Goal: Task Accomplishment & Management: Manage account settings

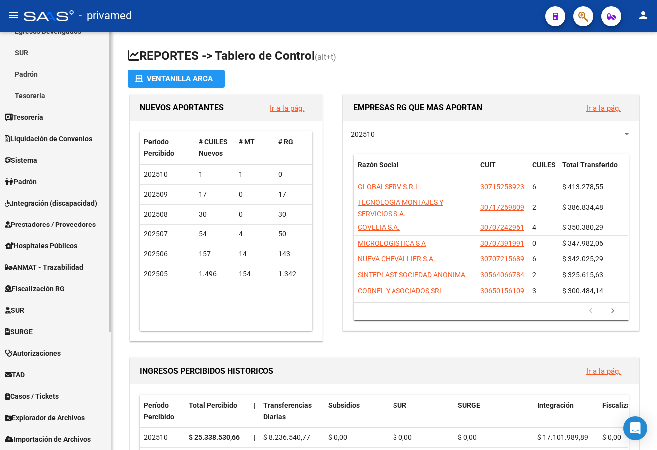
scroll to position [165, 0]
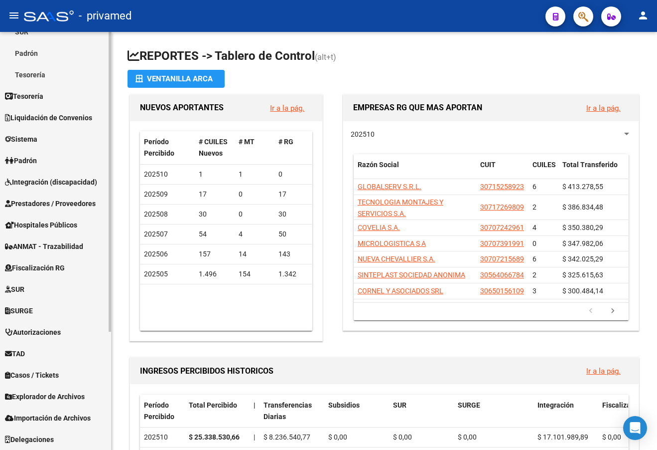
click at [58, 415] on span "Importación de Archivos" at bounding box center [48, 417] width 86 height 11
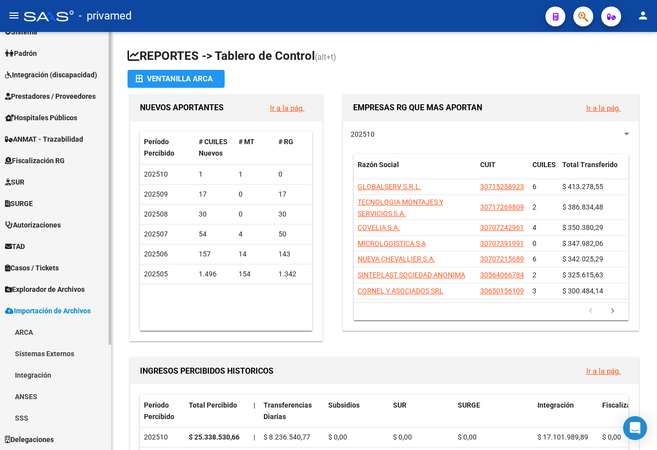
scroll to position [122, 0]
click at [51, 289] on span "Explorador de Archivos" at bounding box center [45, 289] width 80 height 11
click at [37, 416] on link "SSS" at bounding box center [55, 417] width 111 height 21
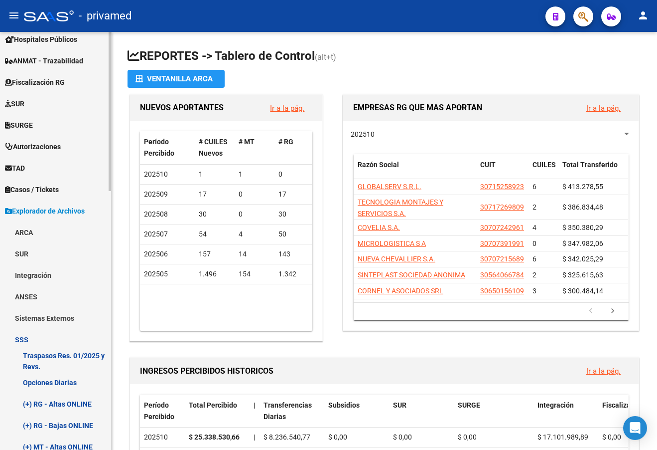
scroll to position [272, 0]
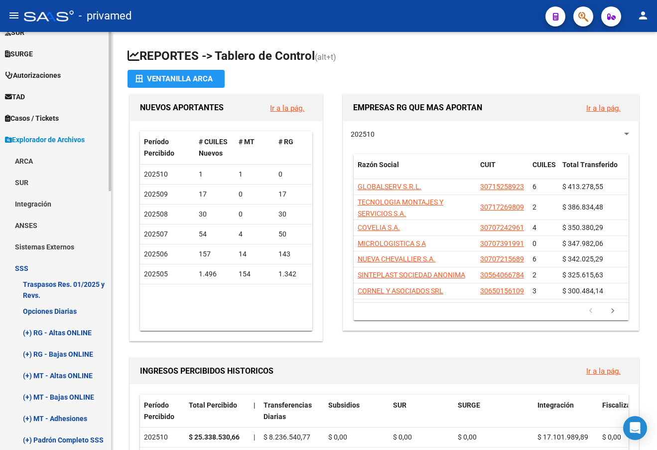
click at [61, 351] on link "(+) RG - Bajas ONLINE" at bounding box center [55, 353] width 111 height 21
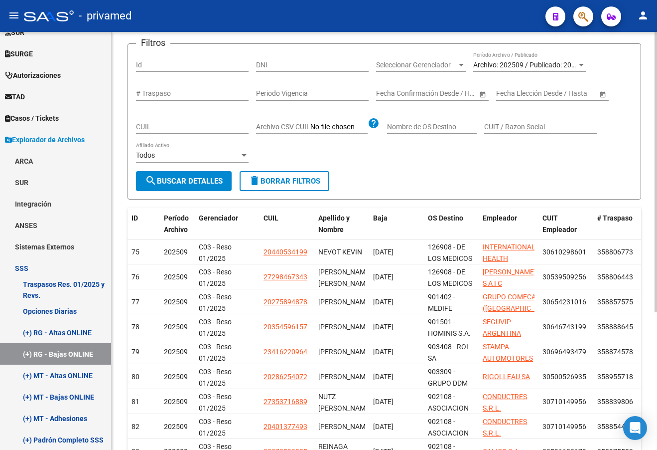
scroll to position [100, 0]
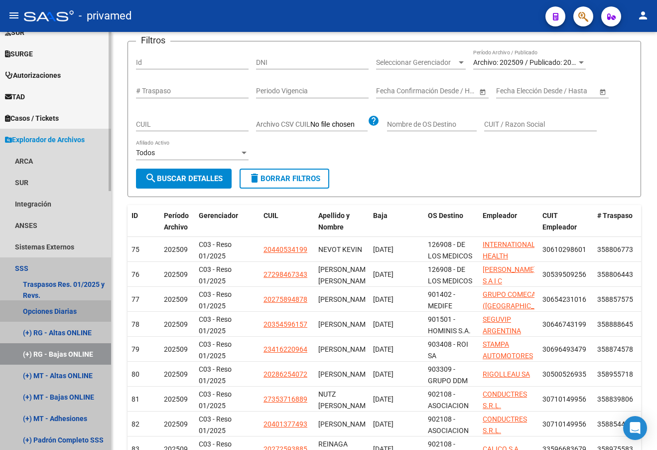
click at [61, 311] on link "Opciones Diarias" at bounding box center [55, 310] width 111 height 21
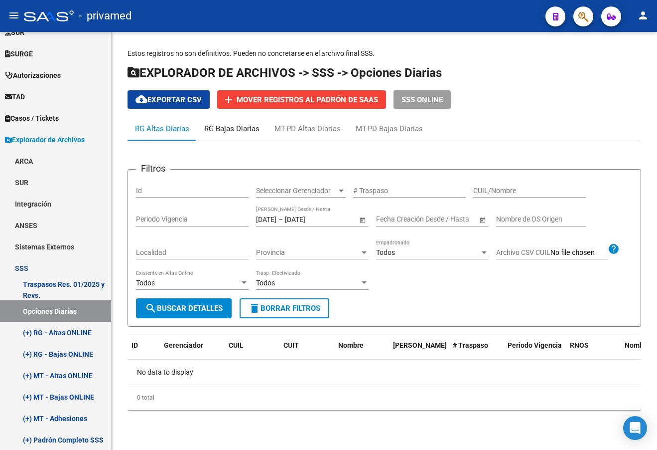
click at [235, 127] on div "RG Bajas Diarias" at bounding box center [231, 128] width 55 height 11
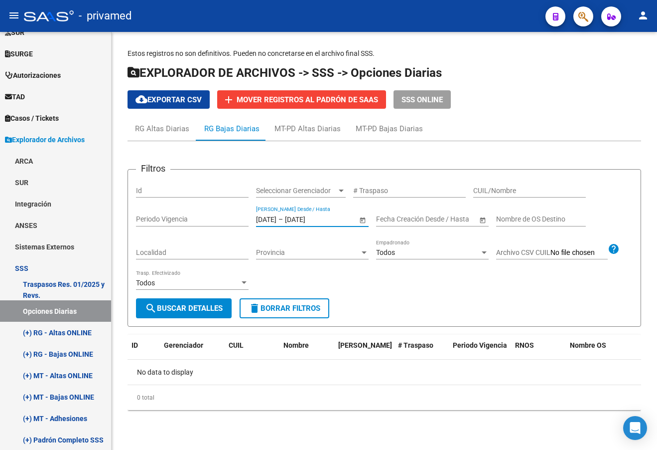
click at [275, 217] on input "[DATE]" at bounding box center [266, 219] width 20 height 8
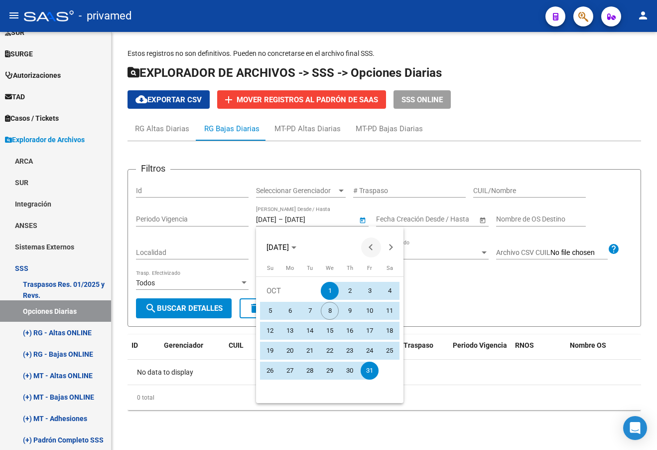
click at [371, 248] on button "Previous month" at bounding box center [371, 247] width 20 height 20
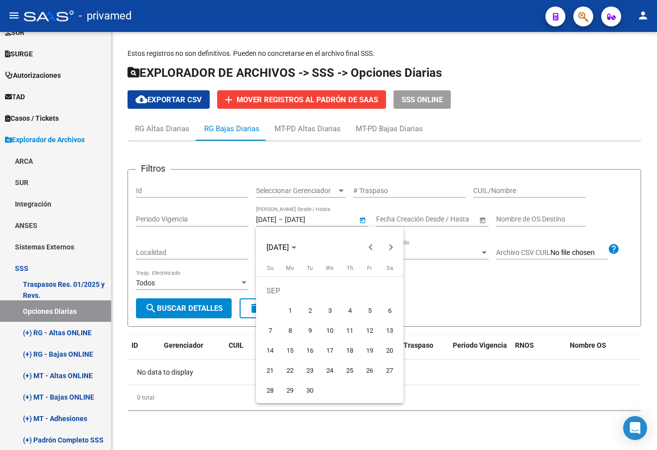
click at [283, 310] on span "1" at bounding box center [290, 310] width 18 height 18
type input "[DATE]"
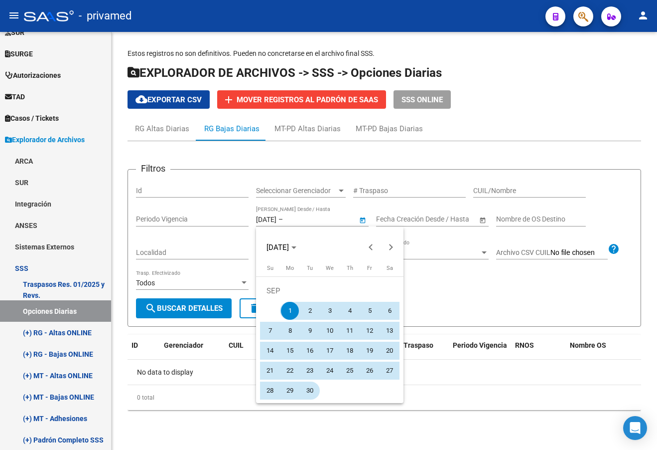
click at [315, 393] on span "30" at bounding box center [310, 390] width 18 height 18
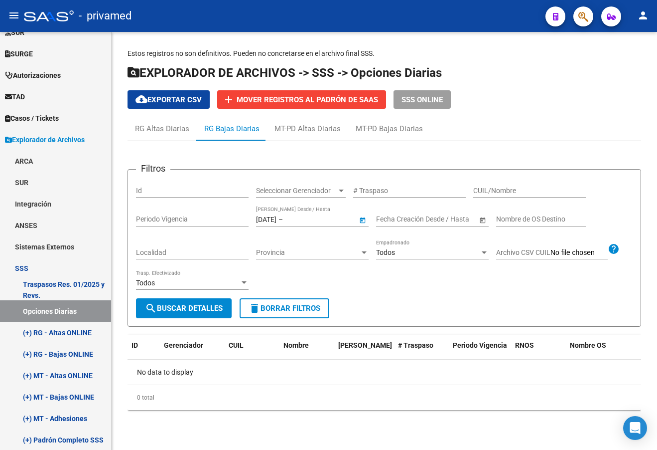
type input "[DATE]"
click at [170, 313] on button "search Buscar Detalles" at bounding box center [184, 308] width 96 height 20
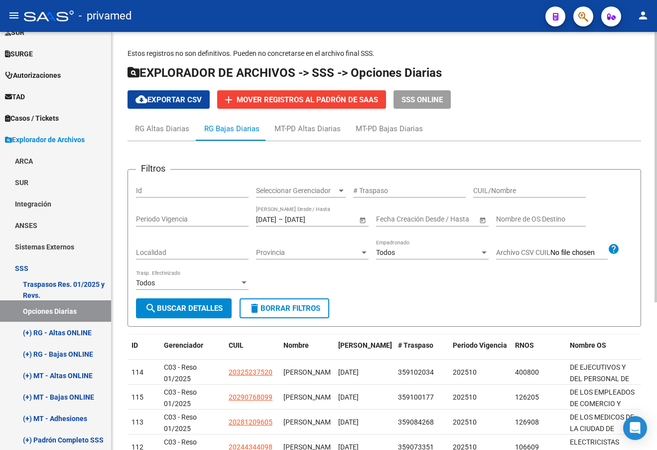
click at [157, 99] on span "cloud_download Exportar CSV" at bounding box center [169, 99] width 66 height 9
click at [405, 99] on span "SSS ONLINE" at bounding box center [422, 99] width 41 height 9
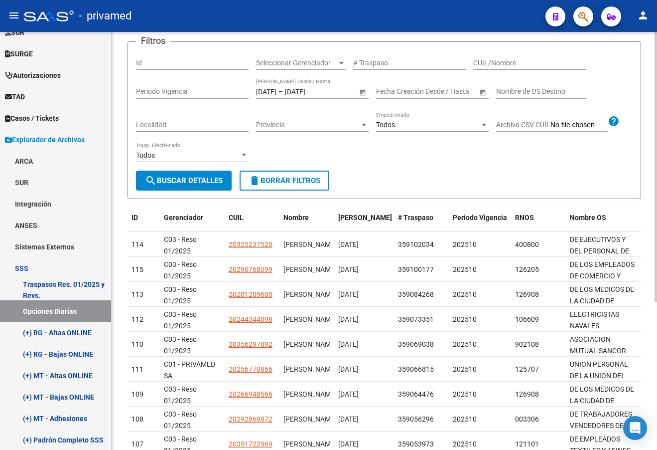
scroll to position [128, 0]
click at [595, 171] on form "Filtros Id Seleccionar Gerenciador Seleccionar Gerenciador # Traspaso CUIL/Nomb…" at bounding box center [385, 119] width 514 height 157
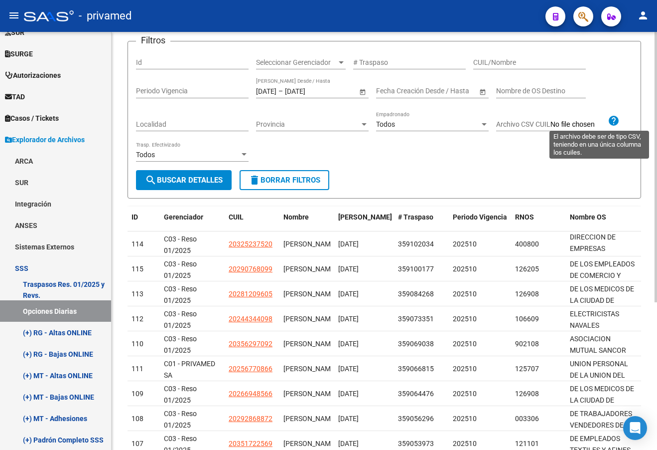
scroll to position [228, 0]
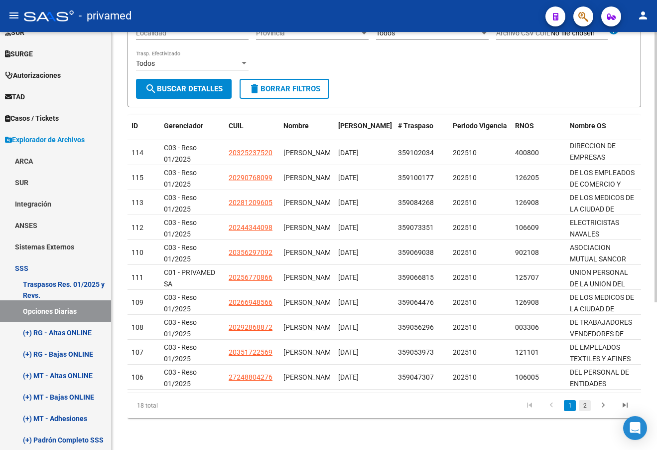
click at [589, 406] on link "2" at bounding box center [585, 405] width 12 height 11
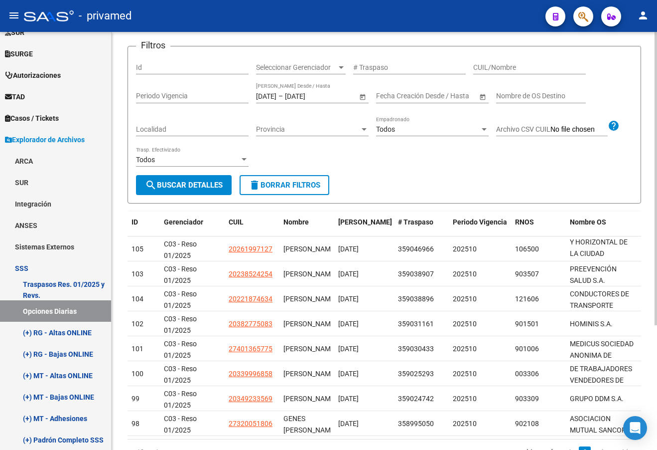
scroll to position [150, 0]
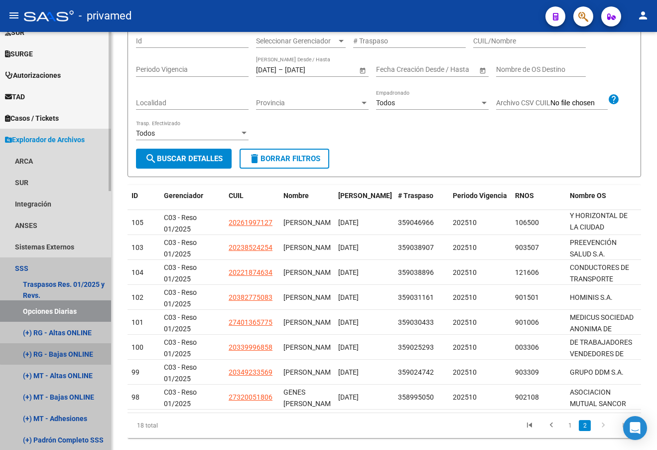
click at [61, 350] on link "(+) RG - Bajas ONLINE" at bounding box center [55, 353] width 111 height 21
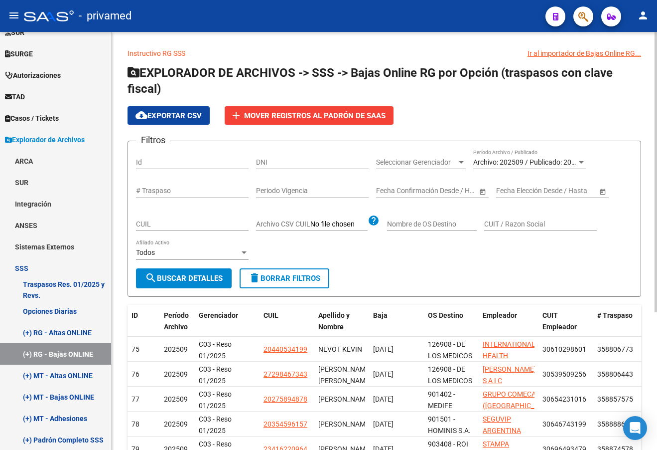
click at [547, 158] on span "Archivo: 202509 / Publicado: 202508" at bounding box center [530, 162] width 114 height 8
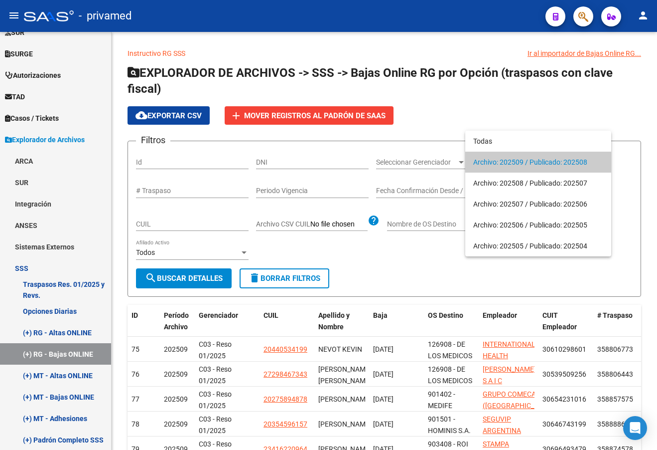
click at [544, 162] on span "Archivo: 202509 / Publicado: 202508" at bounding box center [538, 161] width 130 height 21
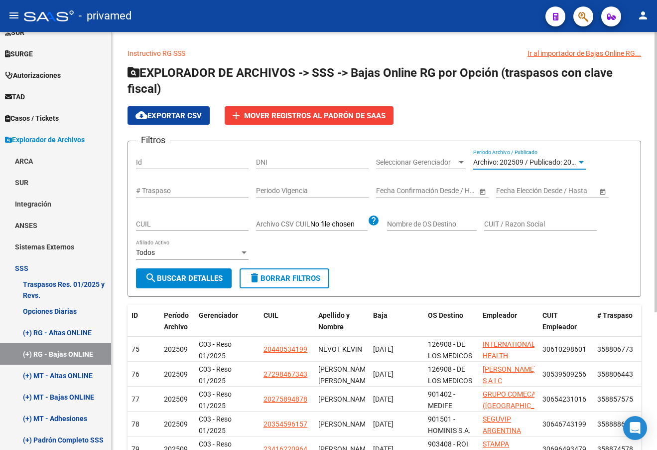
click at [186, 280] on span "search Buscar Detalles" at bounding box center [184, 278] width 78 height 9
click at [174, 51] on link "Instructivo RG SSS" at bounding box center [157, 53] width 58 height 8
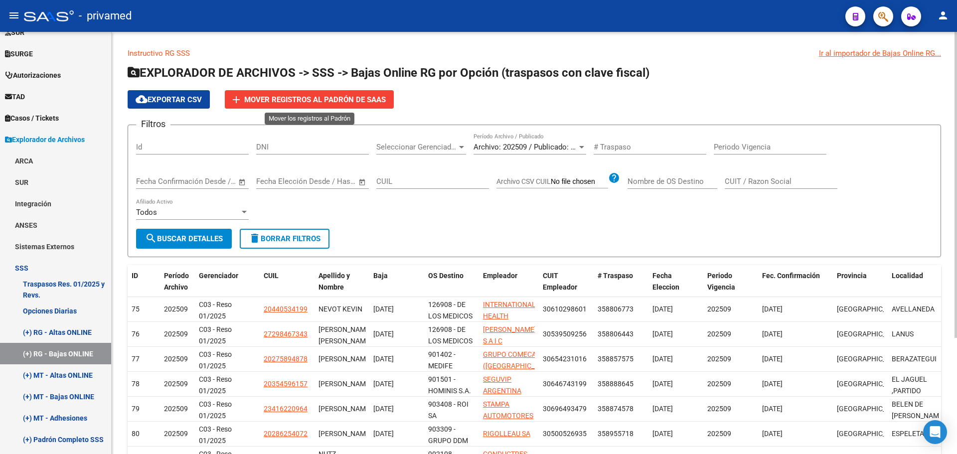
click at [325, 101] on span "Mover registros al PADRÓN de SAAS" at bounding box center [315, 99] width 142 height 9
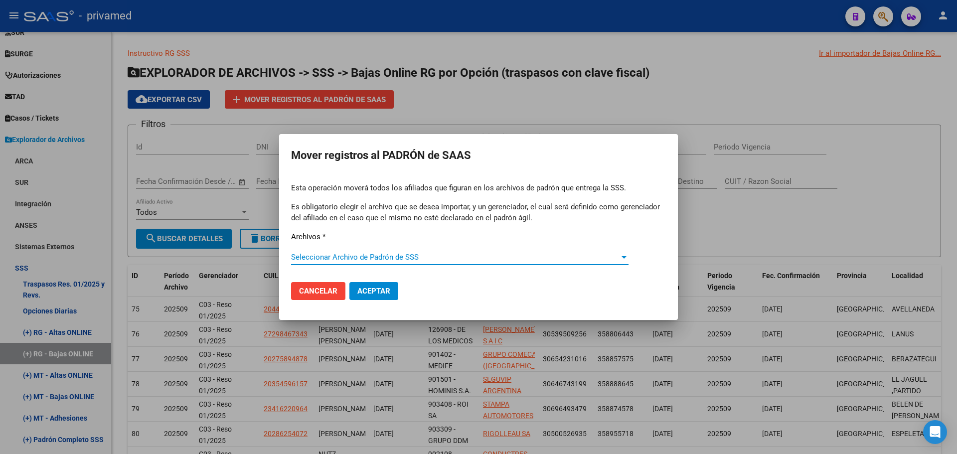
click at [324, 255] on span "Seleccionar Archivo de Padrón de SSS" at bounding box center [455, 257] width 328 height 9
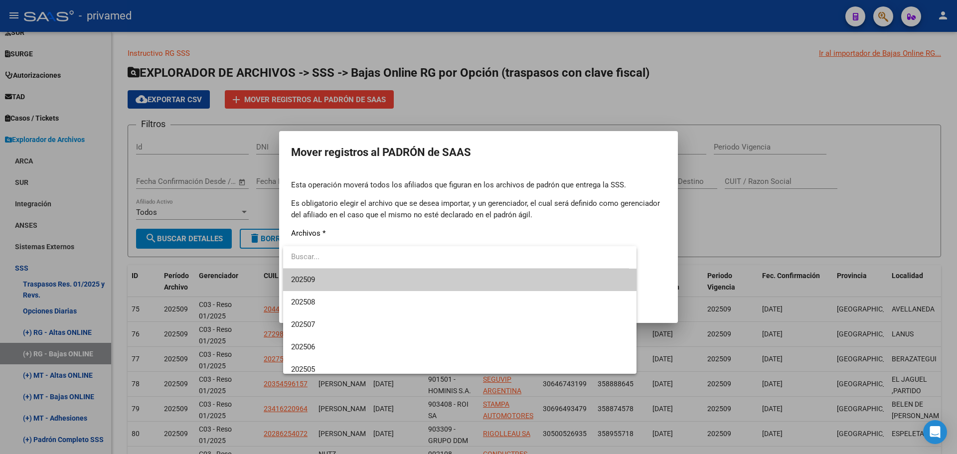
click at [657, 92] on div at bounding box center [478, 227] width 957 height 454
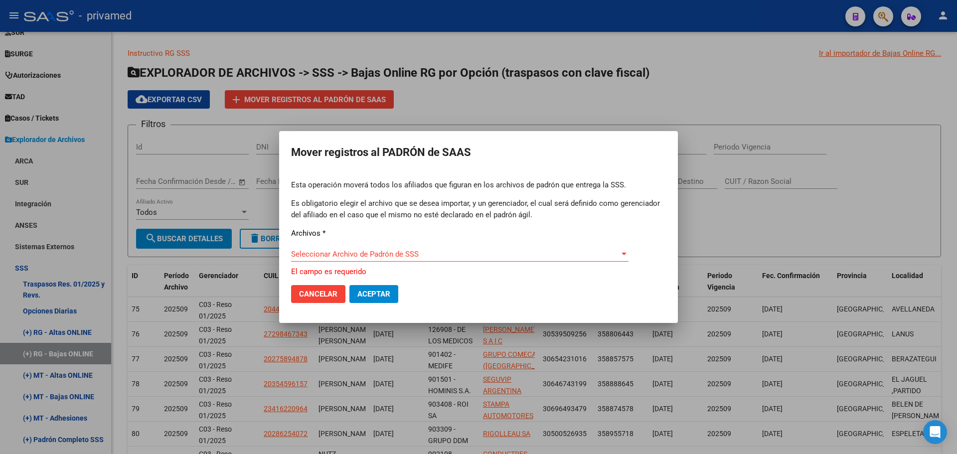
click at [321, 296] on span "Cancelar" at bounding box center [318, 294] width 38 height 9
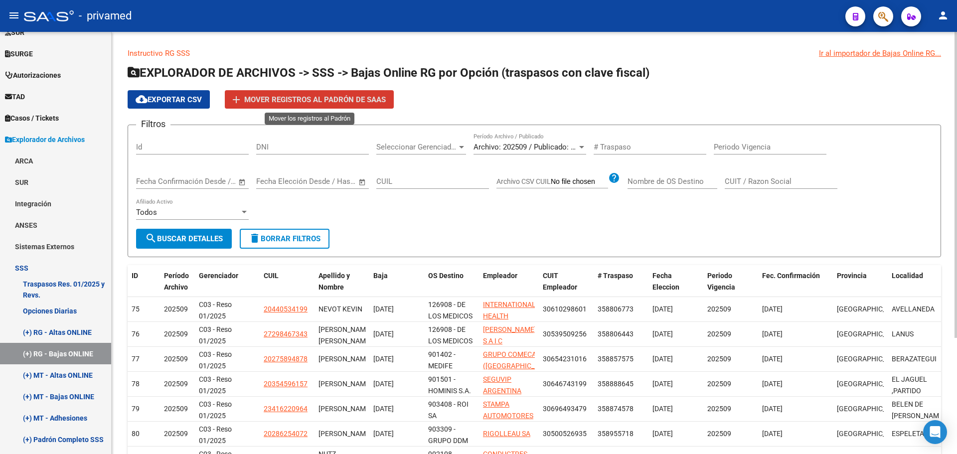
click at [299, 101] on span "Mover registros al PADRÓN de SAAS" at bounding box center [315, 99] width 142 height 9
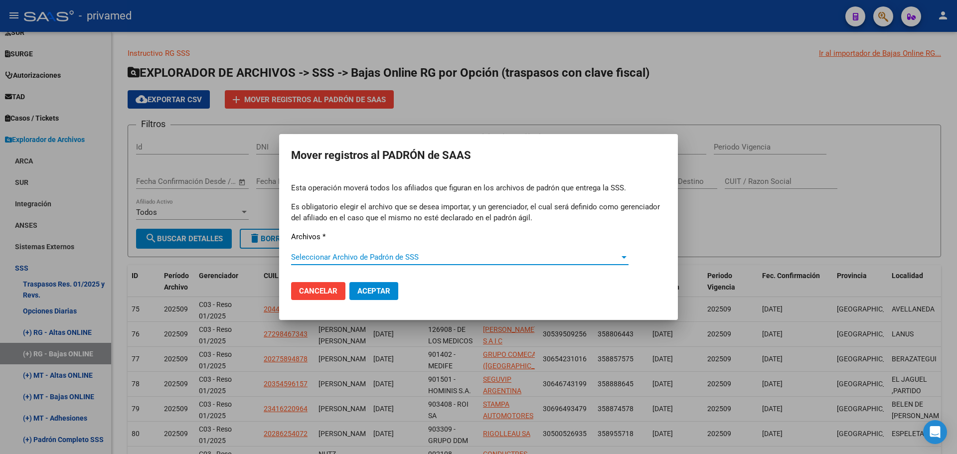
click at [316, 257] on span "Seleccionar Archivo de Padrón de SSS" at bounding box center [455, 257] width 328 height 9
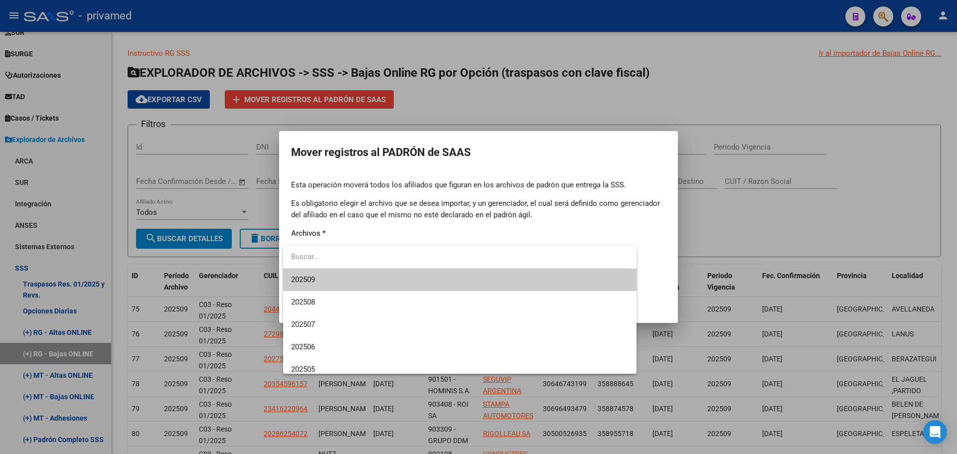
click at [320, 276] on span "202509" at bounding box center [459, 280] width 337 height 22
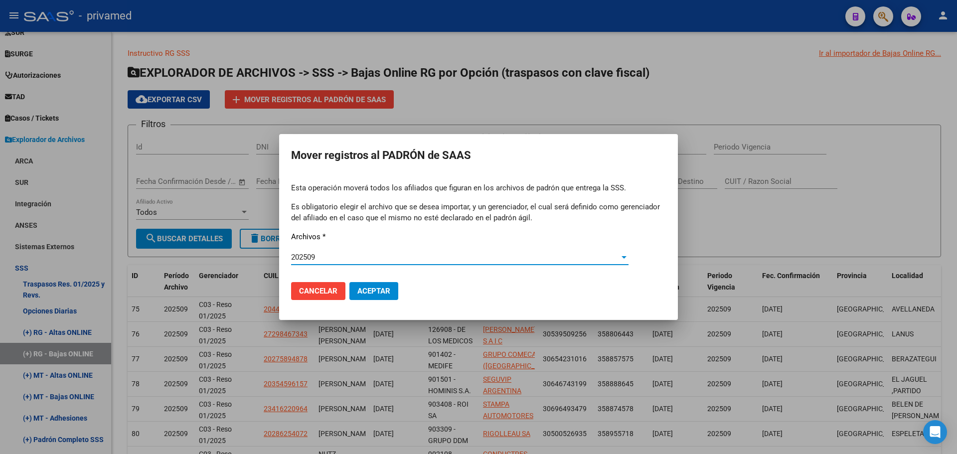
click at [372, 287] on span "Aceptar" at bounding box center [373, 291] width 33 height 9
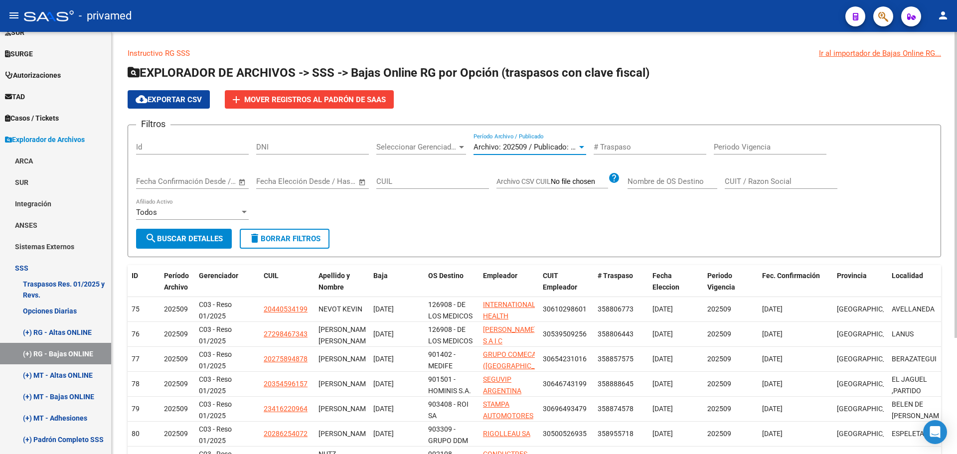
click at [532, 148] on span "Archivo: 202509 / Publicado: 202508" at bounding box center [533, 147] width 121 height 9
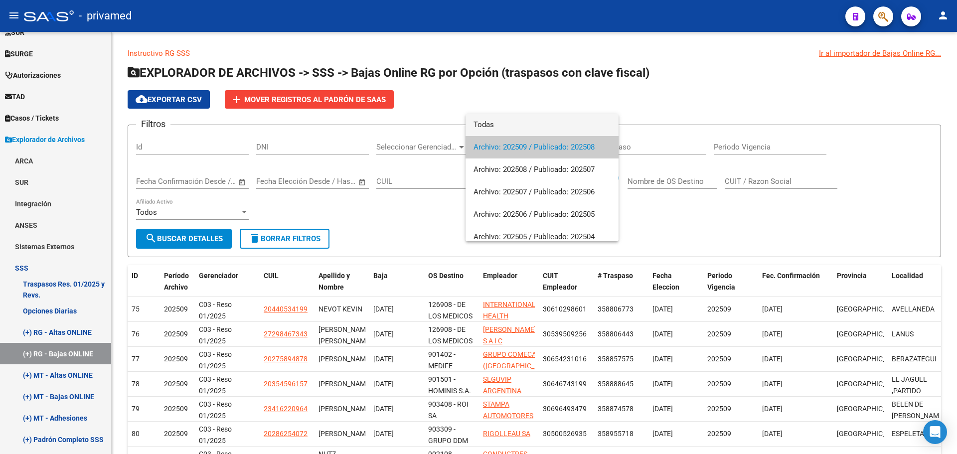
click at [494, 123] on span "Todas" at bounding box center [541, 125] width 137 height 22
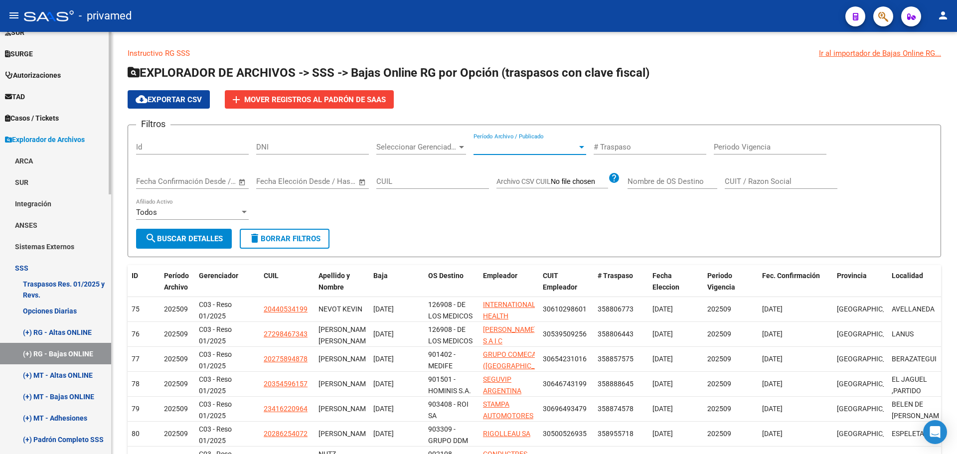
click at [57, 311] on link "Opciones Diarias" at bounding box center [55, 310] width 111 height 21
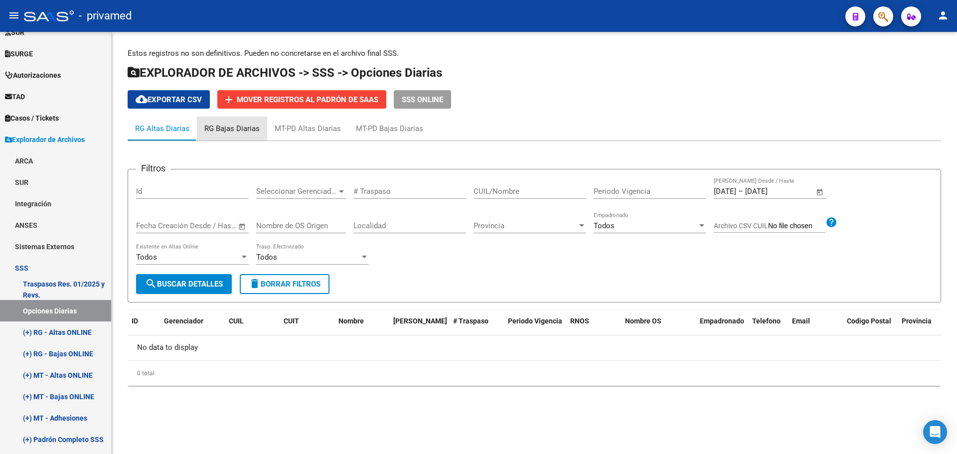
click at [245, 128] on div "RG Bajas Diarias" at bounding box center [231, 128] width 55 height 11
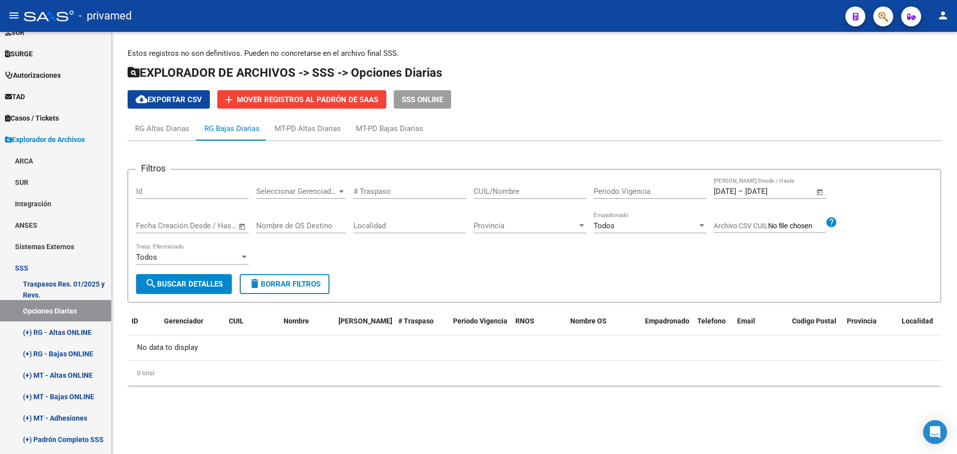
click at [657, 191] on input "[DATE]" at bounding box center [725, 191] width 22 height 9
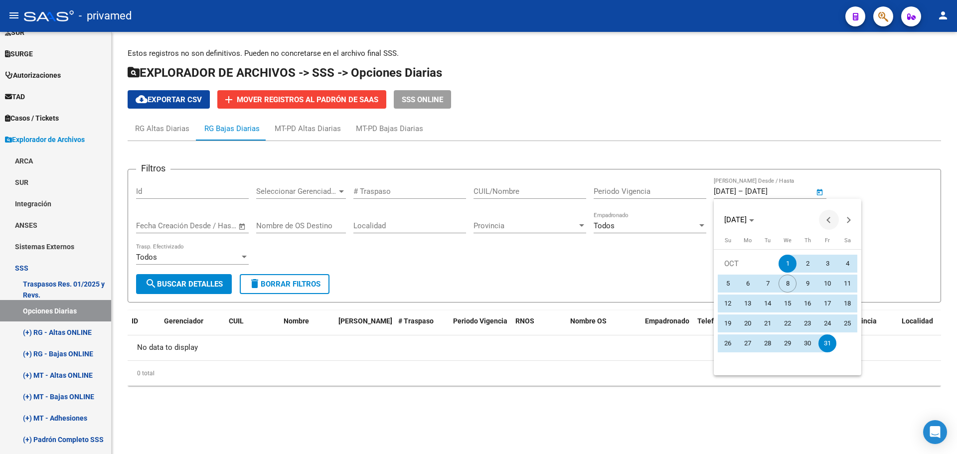
click at [657, 221] on button "Previous month" at bounding box center [829, 220] width 20 height 20
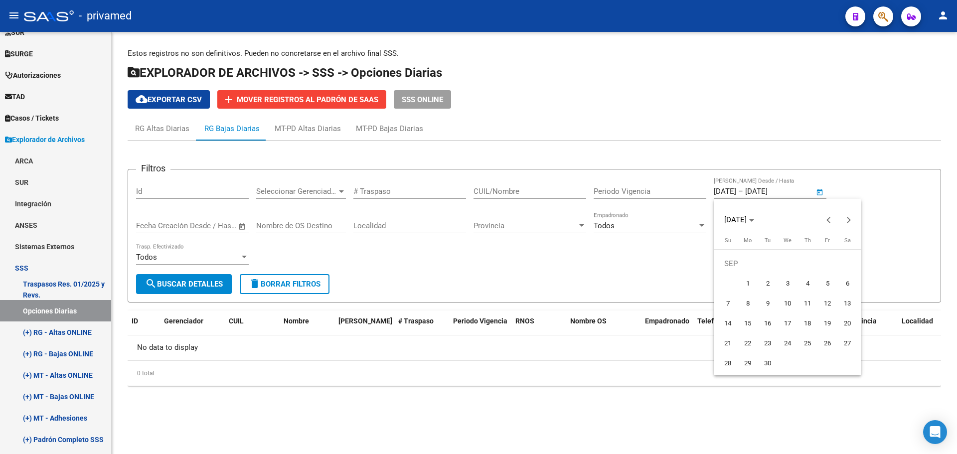
click at [657, 282] on span "1" at bounding box center [748, 284] width 18 height 18
type input "[DATE]"
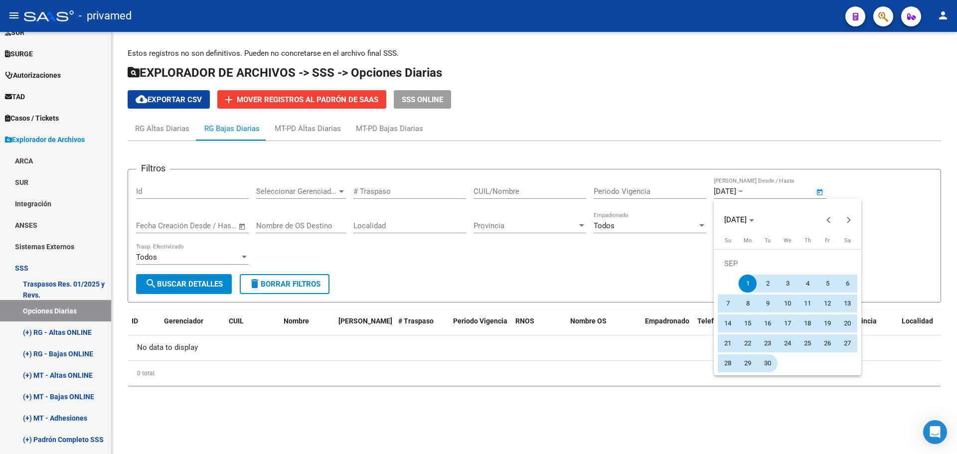
click at [657, 359] on span "30" at bounding box center [767, 363] width 18 height 18
type input "[DATE]"
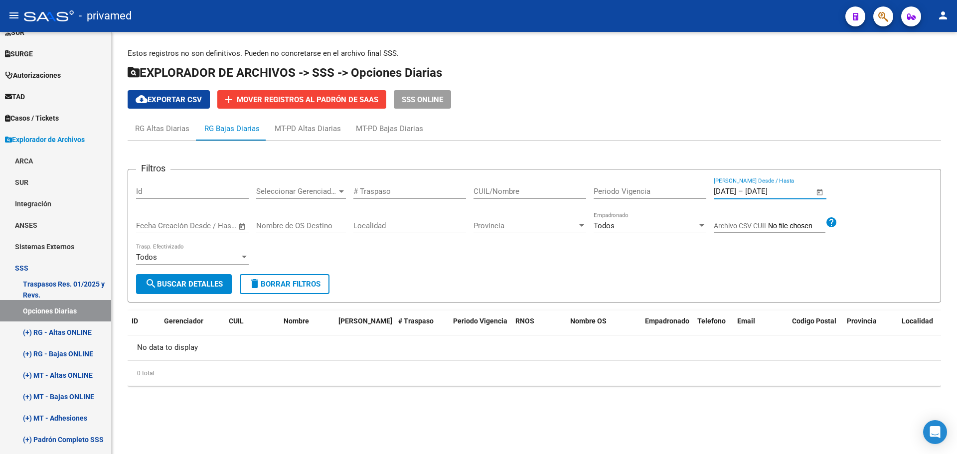
click at [205, 283] on span "search Buscar Detalles" at bounding box center [184, 284] width 78 height 9
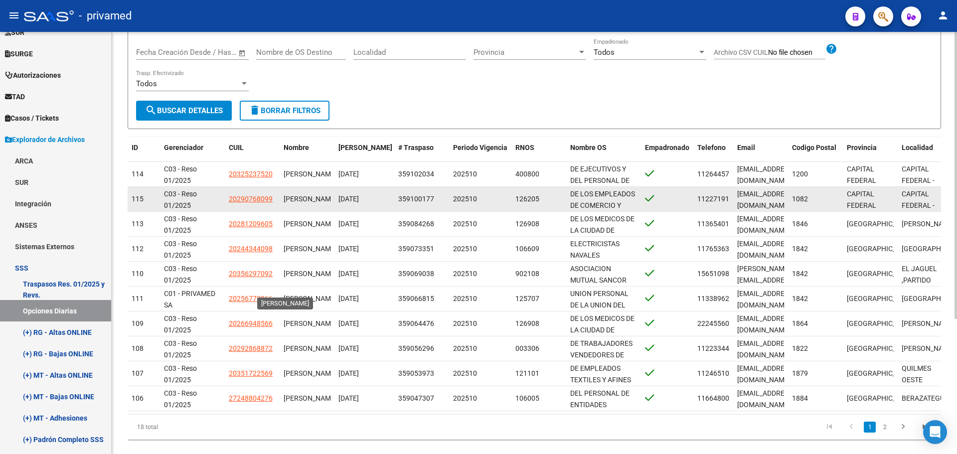
scroll to position [199, 0]
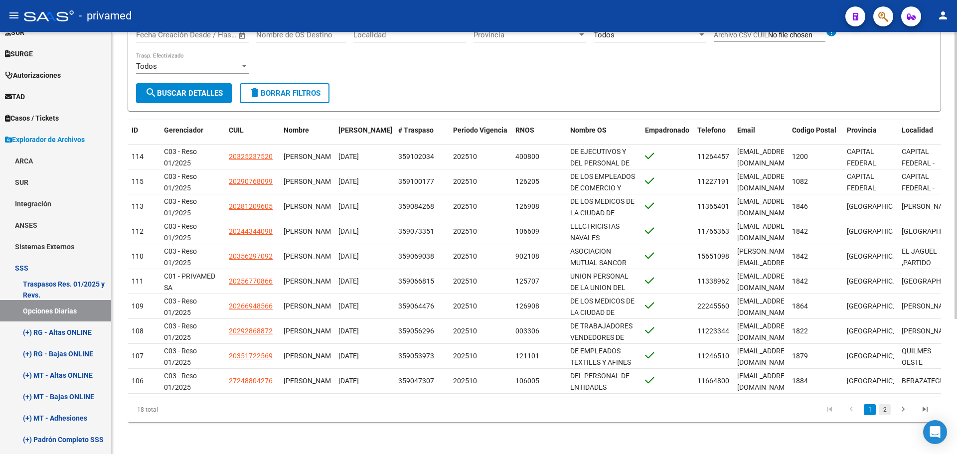
click at [657, 411] on link "2" at bounding box center [885, 409] width 12 height 11
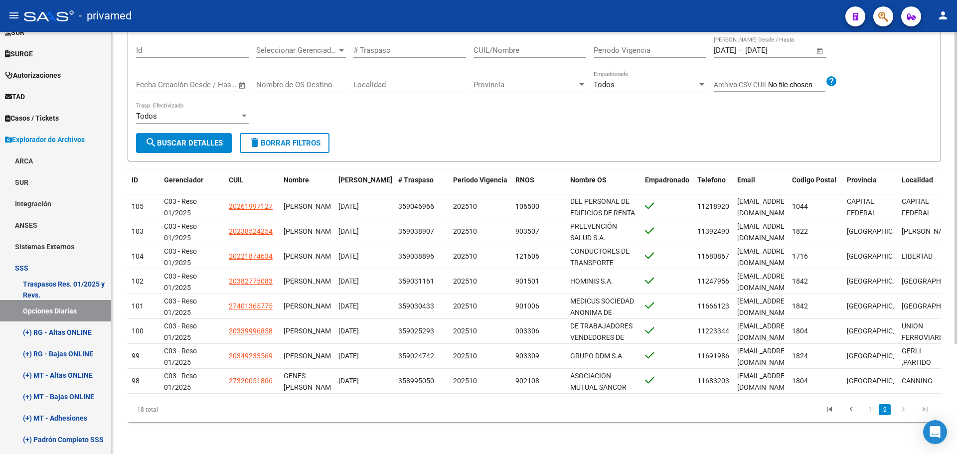
scroll to position [149, 0]
click at [657, 411] on icon "go to previous page" at bounding box center [851, 411] width 13 height 12
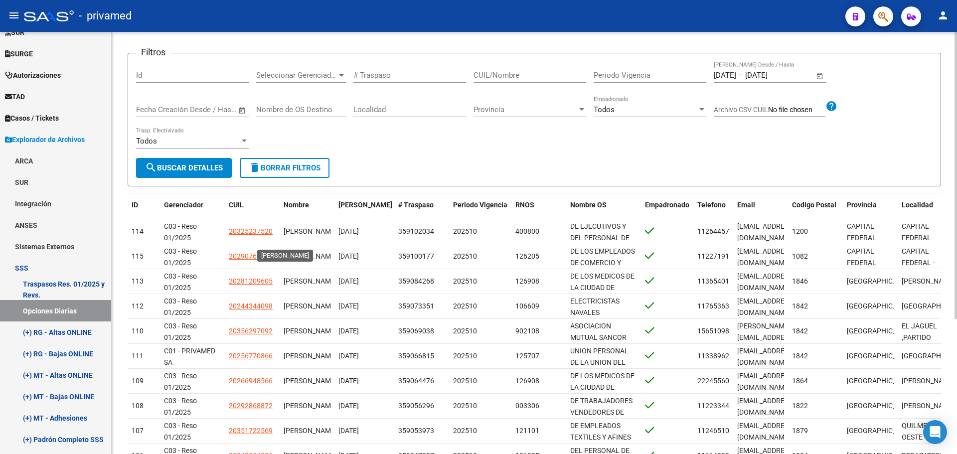
scroll to position [0, 0]
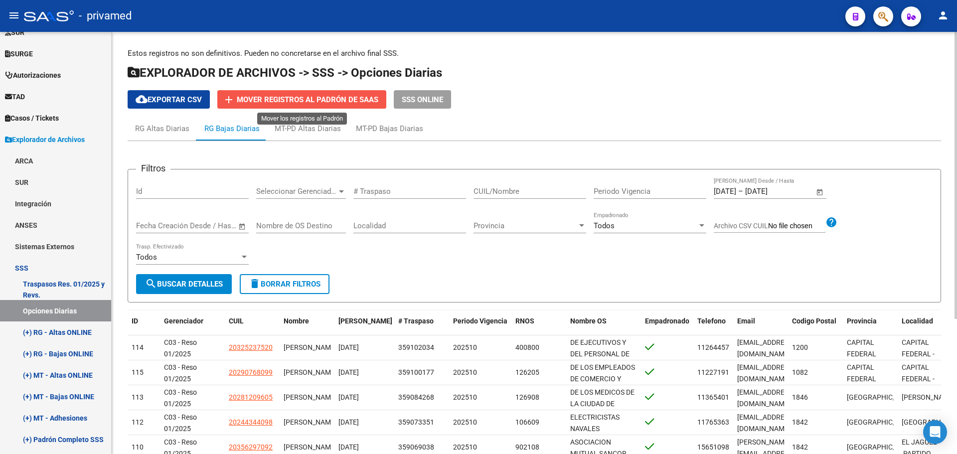
click at [281, 97] on span "Mover registros al PADRÓN de SAAS" at bounding box center [308, 99] width 142 height 9
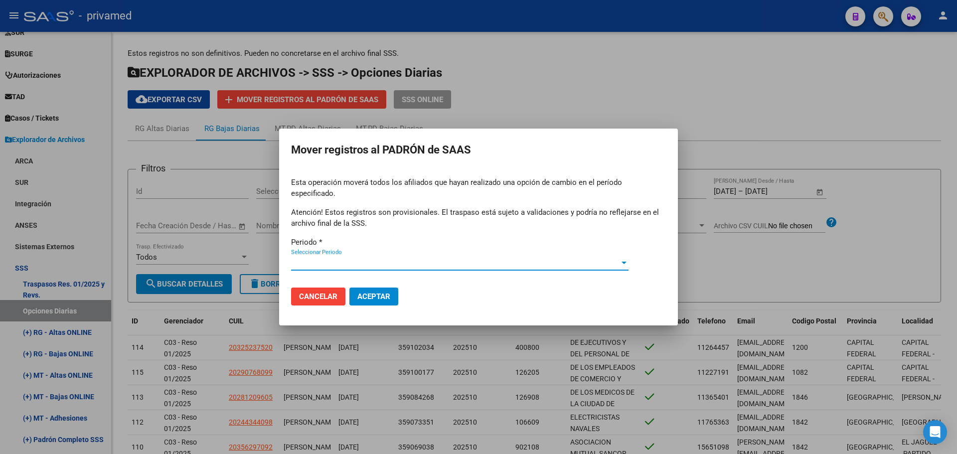
click at [306, 258] on span "Seleccionar Periodo" at bounding box center [455, 262] width 328 height 9
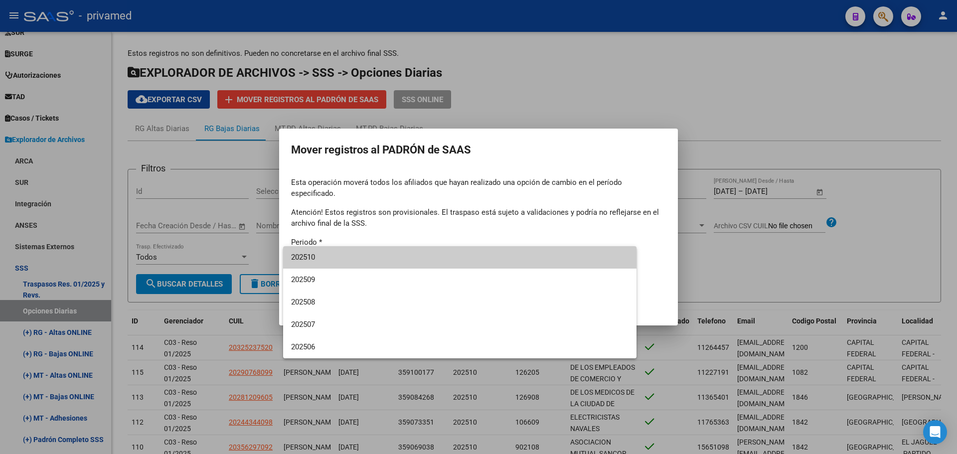
click at [310, 259] on span "202510" at bounding box center [459, 257] width 337 height 22
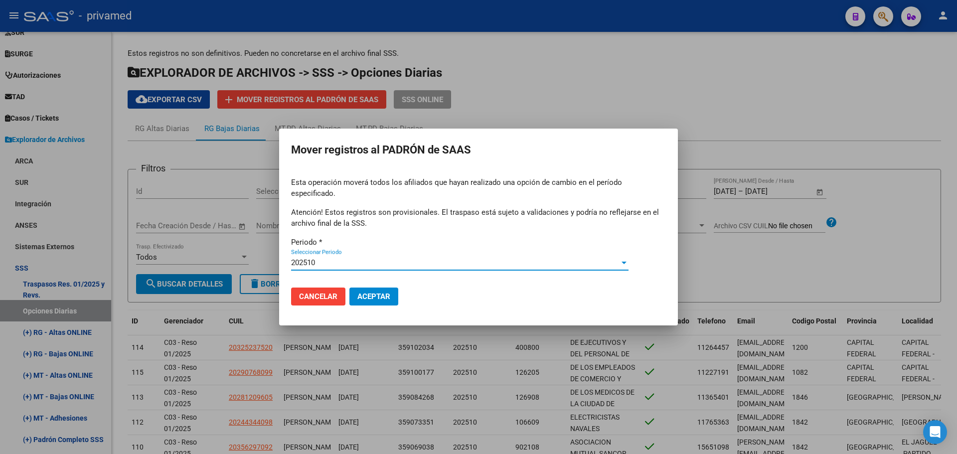
click at [334, 259] on div "202510" at bounding box center [455, 262] width 328 height 9
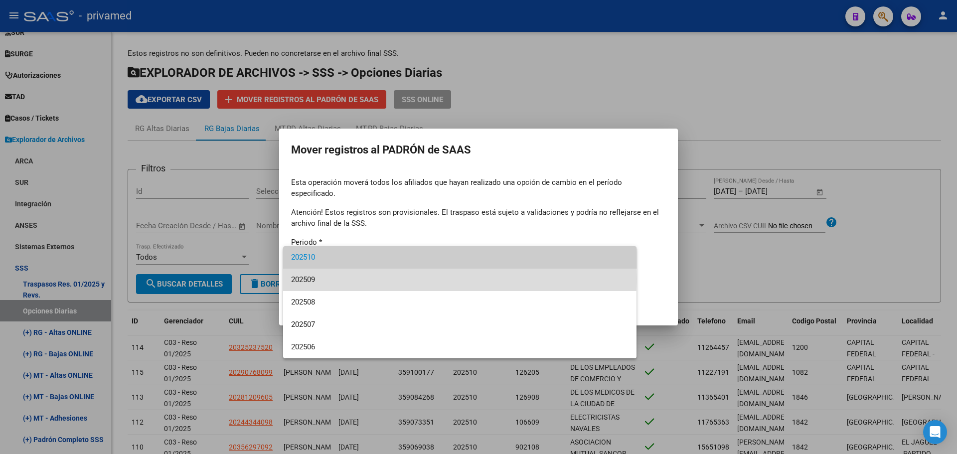
click at [329, 279] on span "202509" at bounding box center [459, 280] width 337 height 22
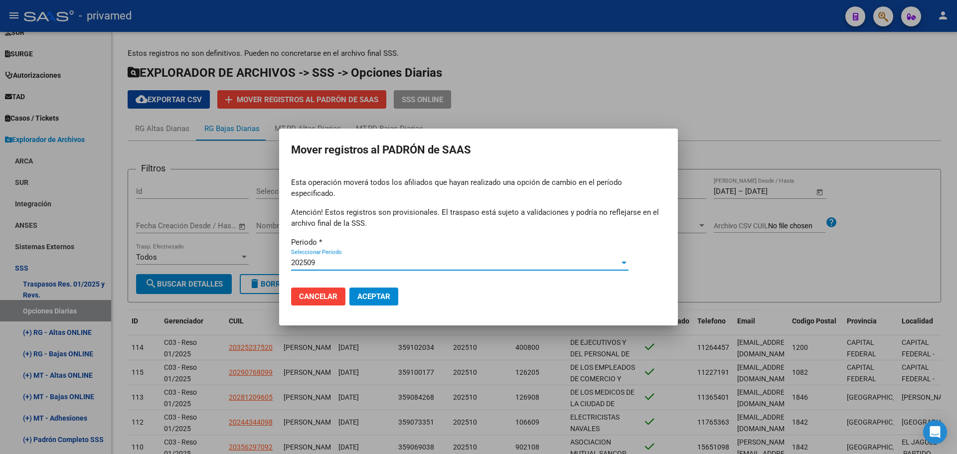
click at [309, 292] on span "Cancelar" at bounding box center [318, 296] width 38 height 9
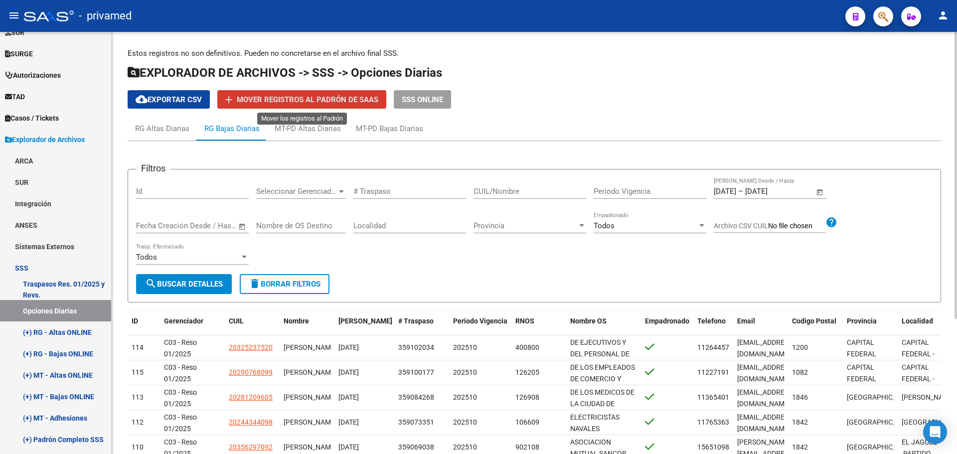
click at [304, 101] on span "Mover registros al PADRÓN de SAAS" at bounding box center [308, 99] width 142 height 9
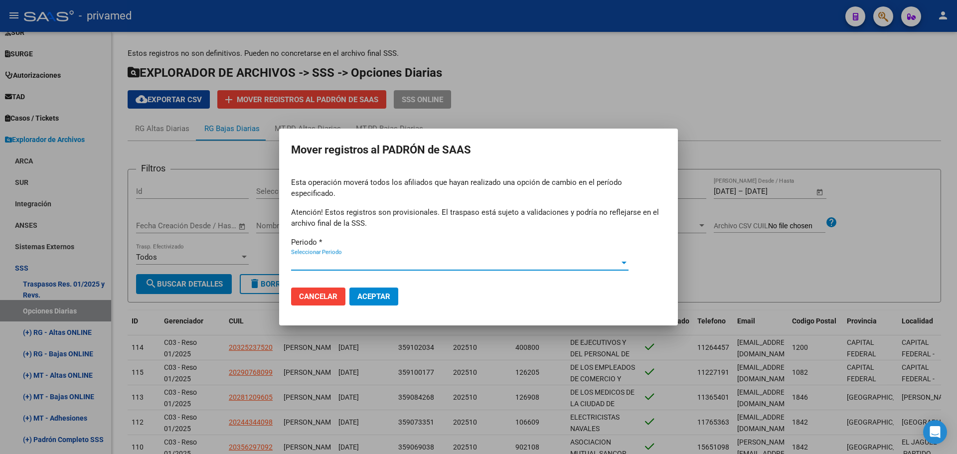
click at [329, 258] on span "Seleccionar Periodo" at bounding box center [455, 262] width 328 height 9
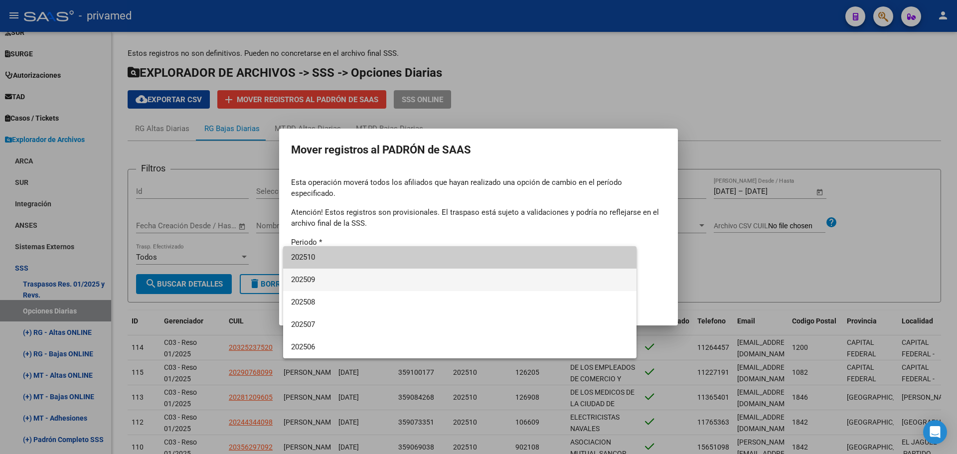
click at [319, 277] on span "202509" at bounding box center [459, 280] width 337 height 22
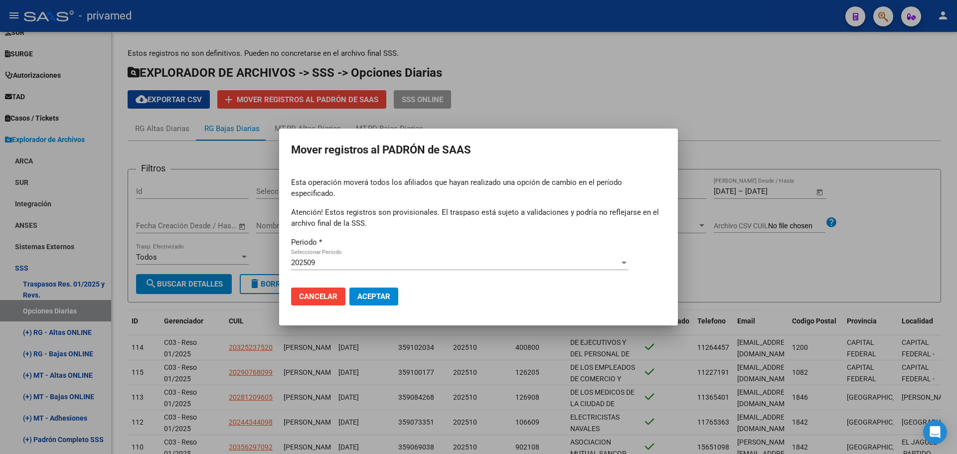
click at [657, 242] on div at bounding box center [478, 227] width 957 height 454
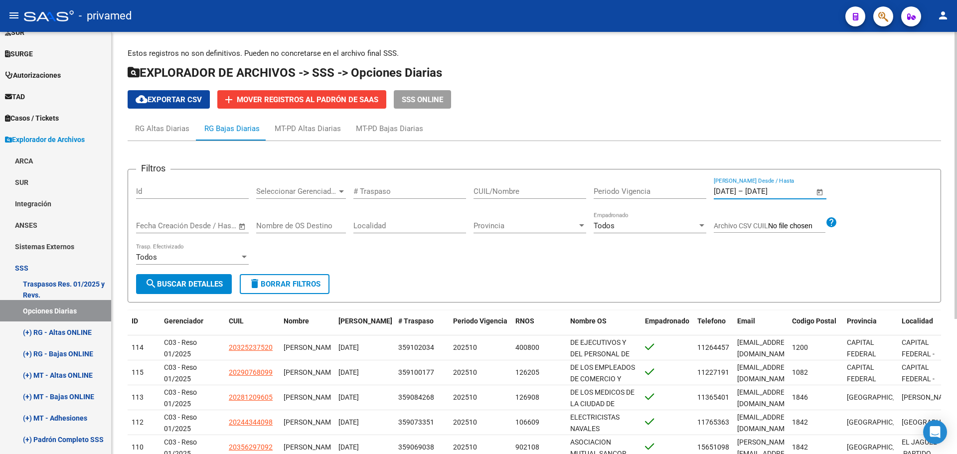
click at [657, 188] on input "[DATE]" at bounding box center [725, 191] width 22 height 9
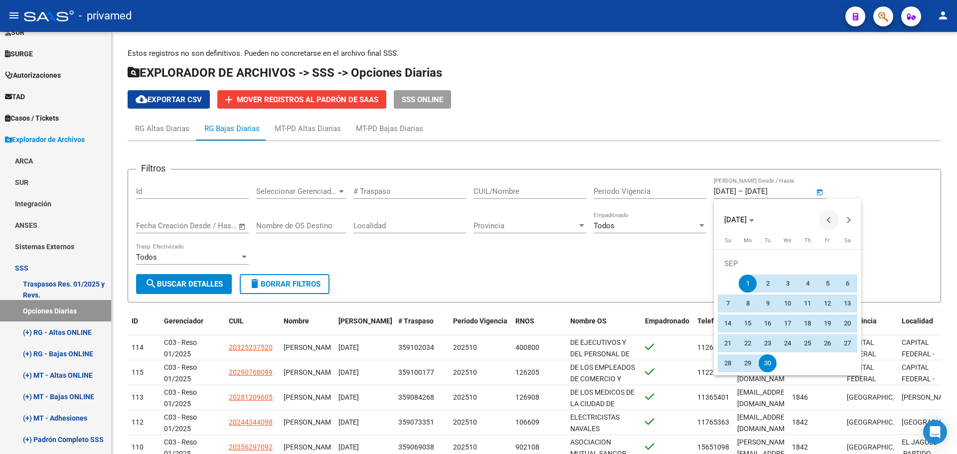
click at [657, 220] on button "Previous month" at bounding box center [829, 220] width 20 height 20
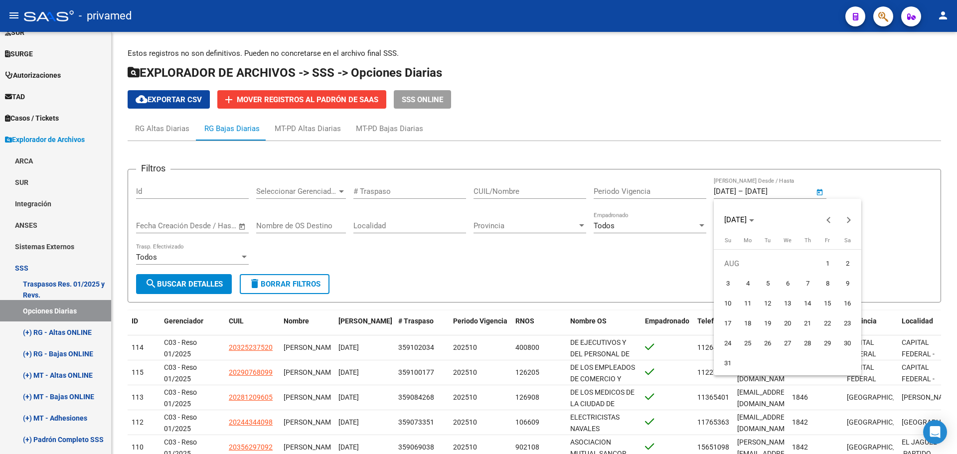
click at [657, 260] on span "1" at bounding box center [827, 264] width 18 height 18
type input "01/08/2025"
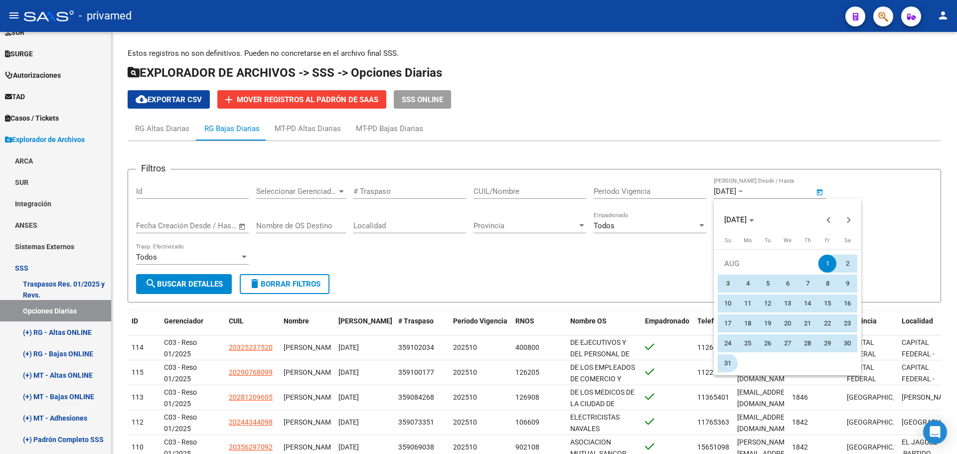
click at [657, 364] on span "31" at bounding box center [728, 363] width 18 height 18
type input "[DATE]"
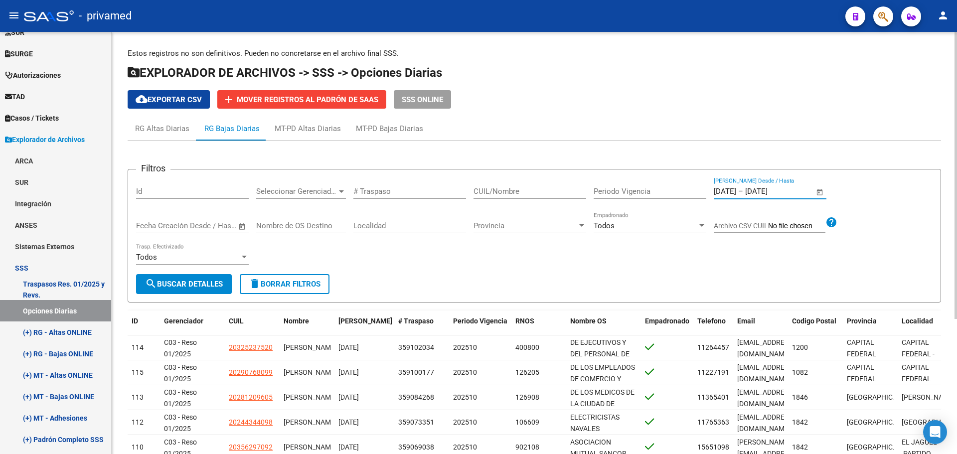
click at [199, 281] on span "search Buscar Detalles" at bounding box center [184, 284] width 78 height 9
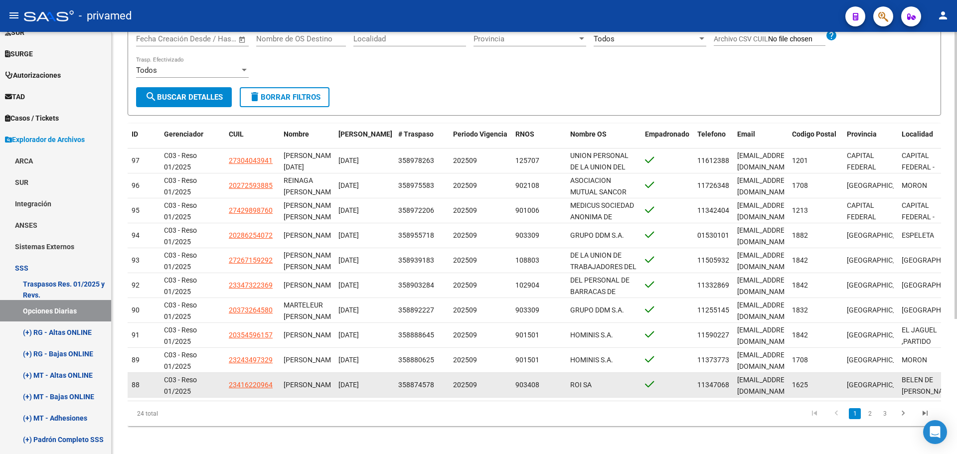
scroll to position [199, 0]
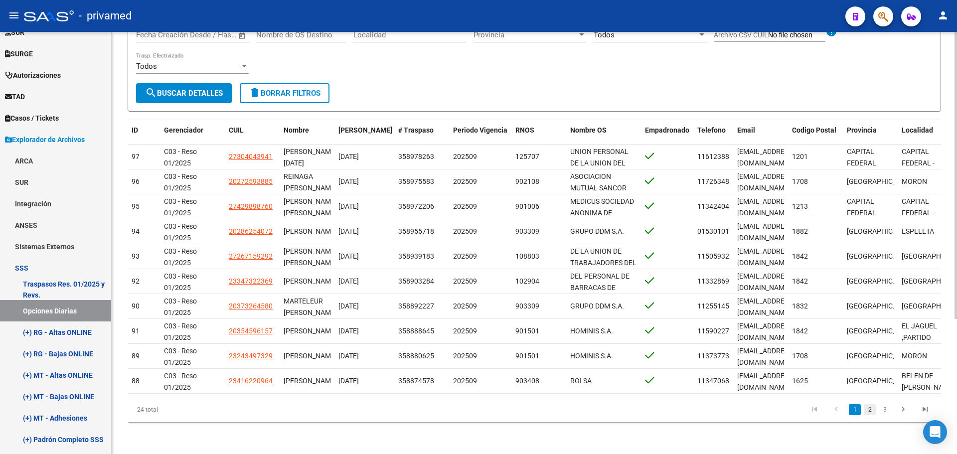
click at [657, 410] on link "2" at bounding box center [870, 409] width 12 height 11
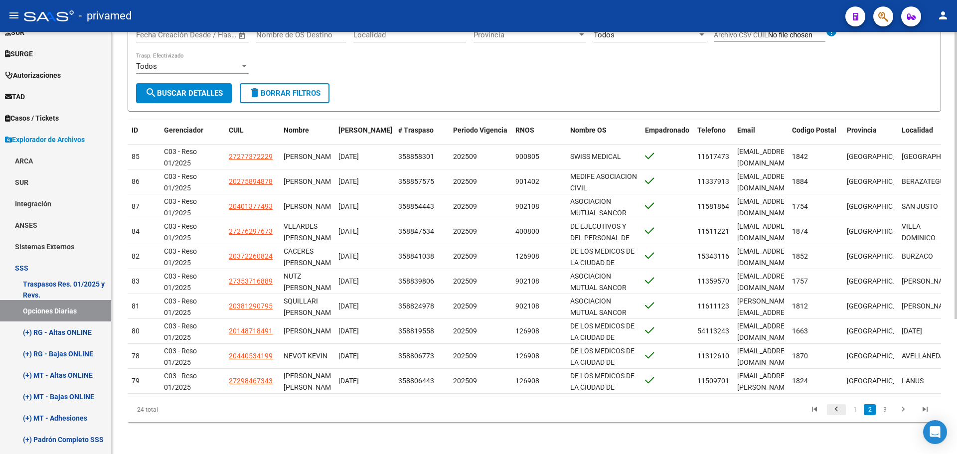
click at [657, 412] on icon "go to previous page" at bounding box center [836, 411] width 13 height 12
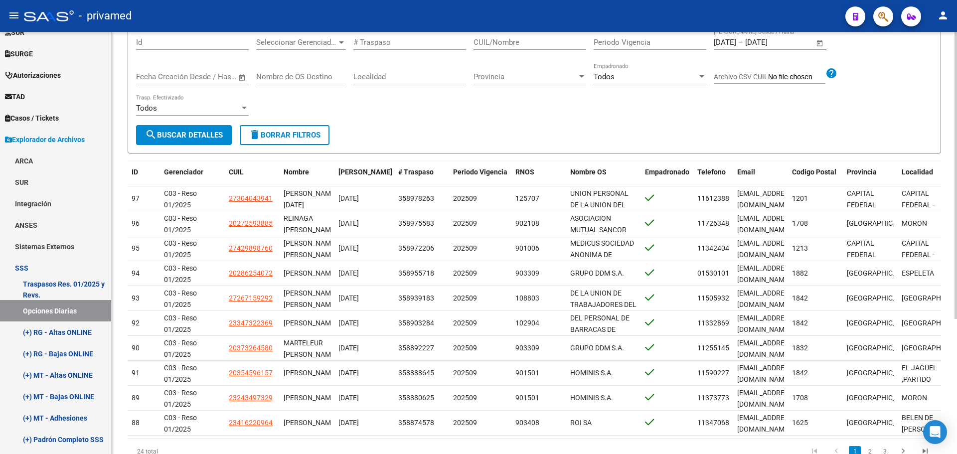
scroll to position [0, 0]
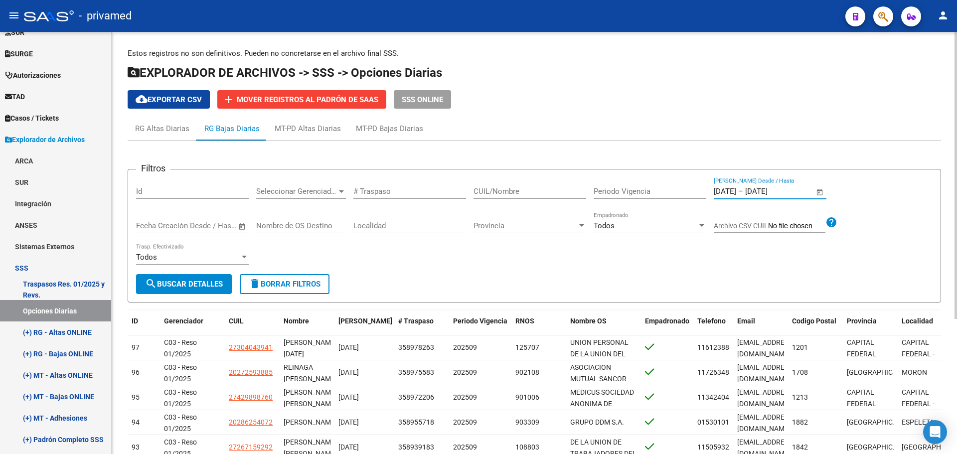
click at [657, 192] on input "[DATE]" at bounding box center [769, 191] width 48 height 9
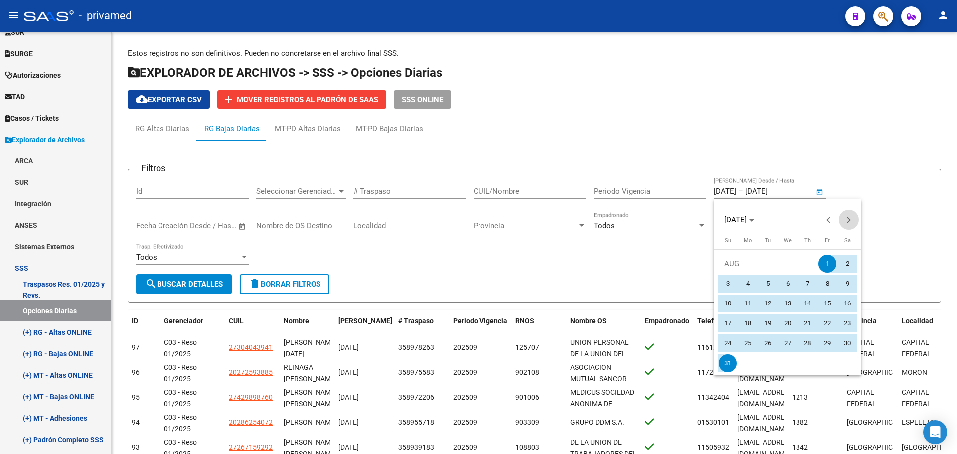
click at [657, 218] on span "Next month" at bounding box center [849, 220] width 20 height 20
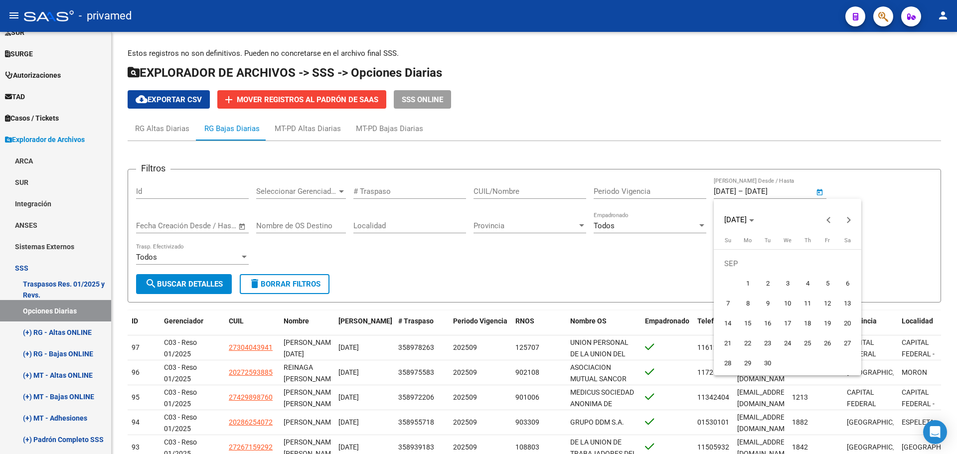
click at [657, 277] on span "1" at bounding box center [748, 284] width 18 height 18
type input "[DATE]"
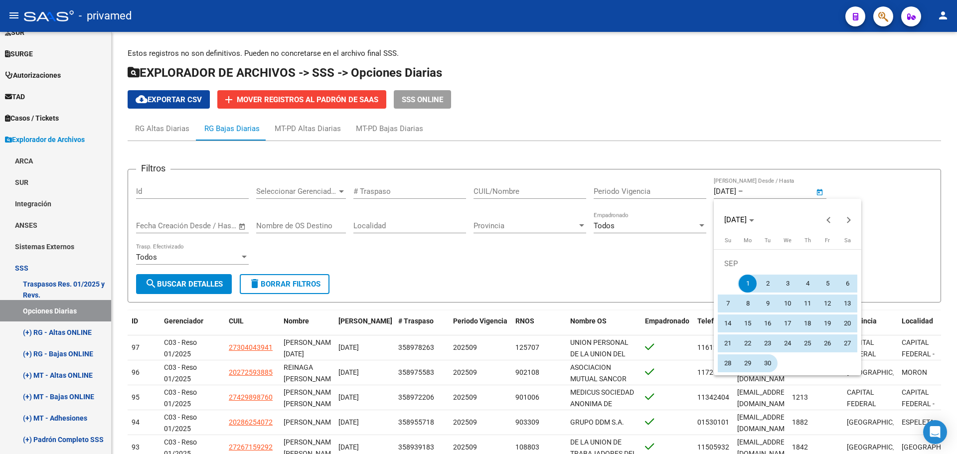
click at [657, 364] on span "30" at bounding box center [767, 363] width 18 height 18
type input "[DATE]"
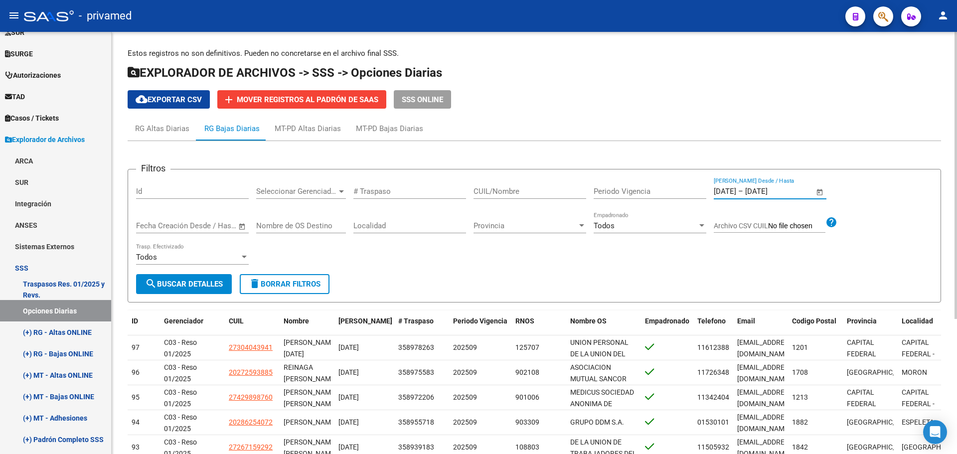
click at [202, 278] on button "search Buscar Detalles" at bounding box center [184, 284] width 96 height 20
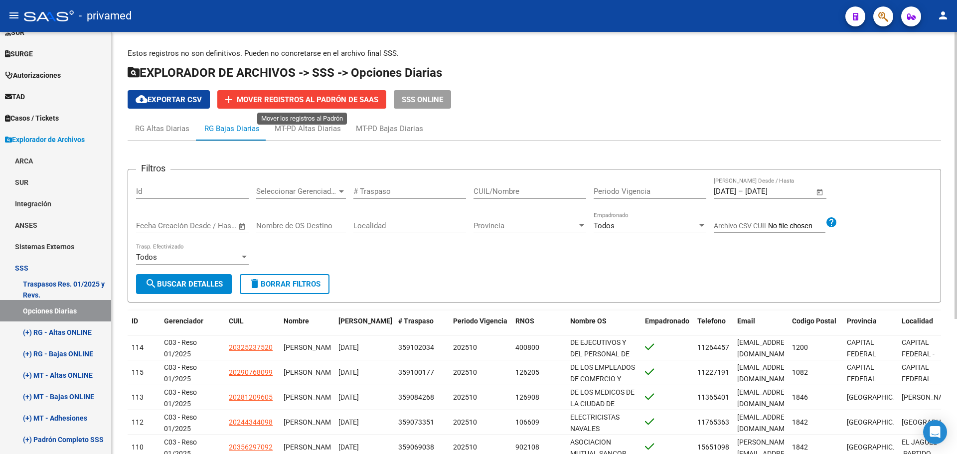
click at [319, 100] on span "Mover registros al PADRÓN de SAAS" at bounding box center [308, 99] width 142 height 9
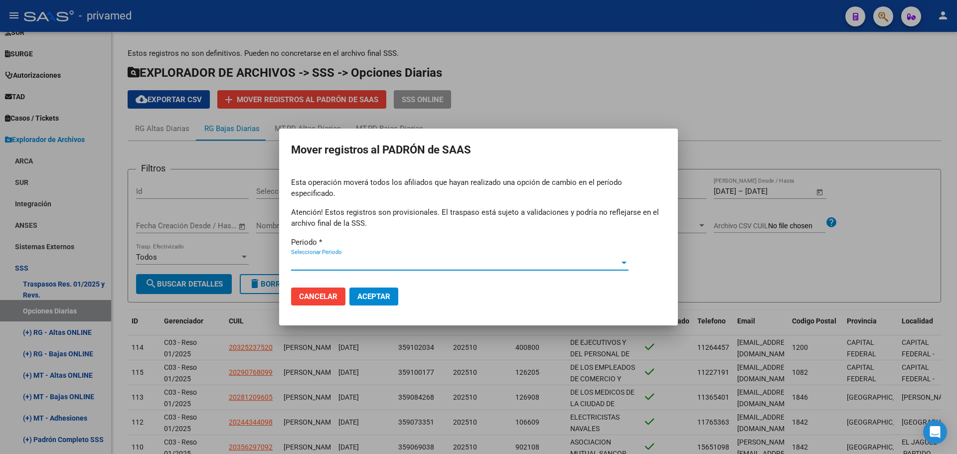
click at [305, 258] on span "Seleccionar Periodo" at bounding box center [455, 262] width 328 height 9
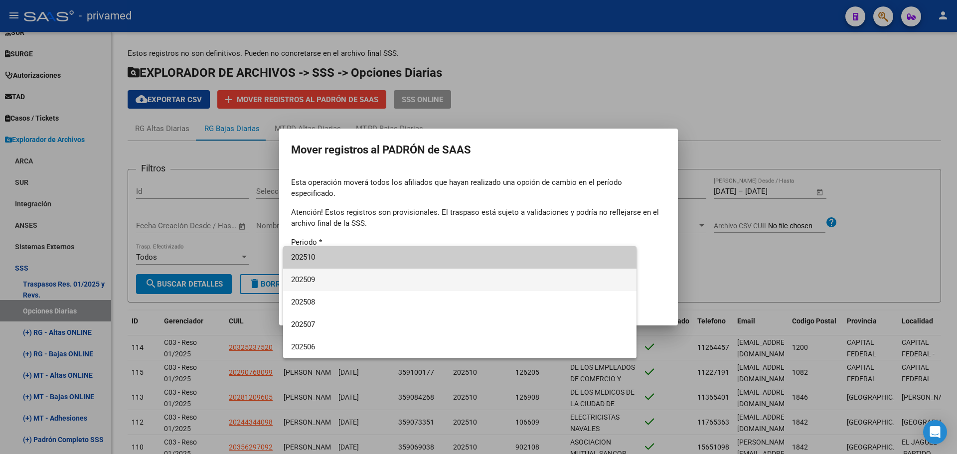
click at [307, 278] on span "202509" at bounding box center [459, 280] width 337 height 22
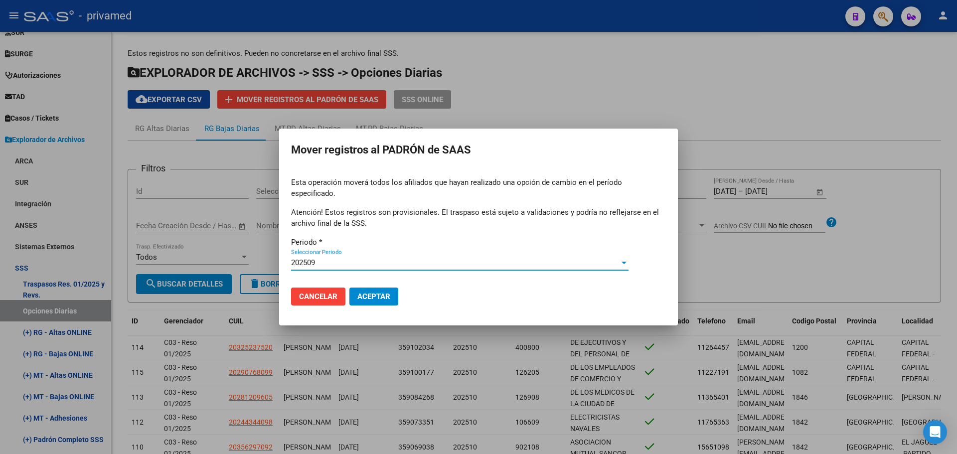
click at [383, 292] on span "Aceptar" at bounding box center [373, 296] width 33 height 9
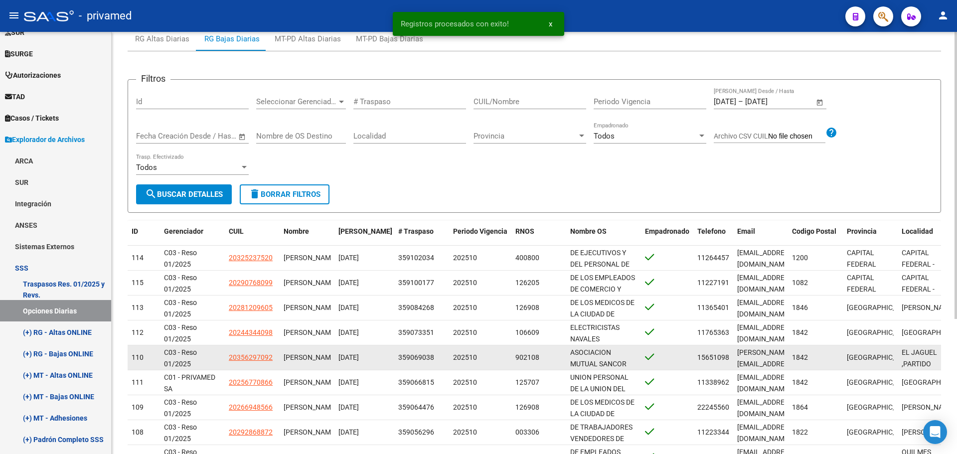
scroll to position [199, 0]
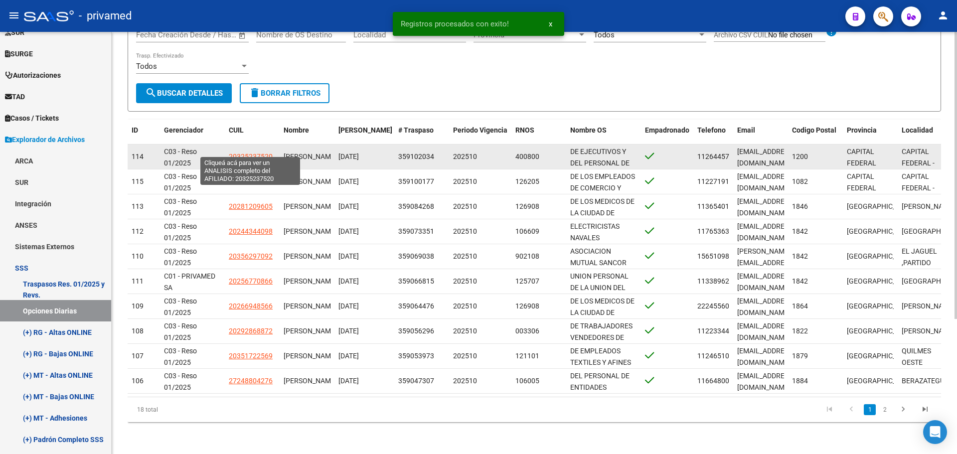
click at [251, 152] on span "20325237520" at bounding box center [251, 156] width 44 height 8
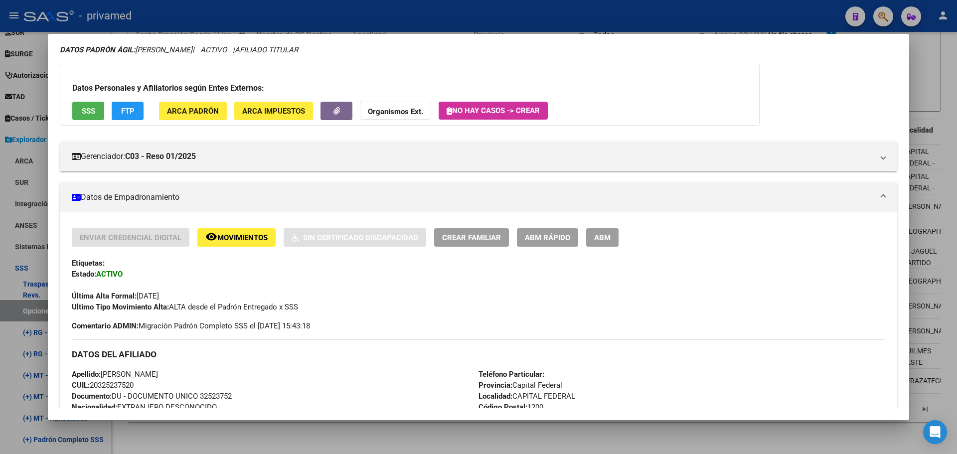
scroll to position [0, 0]
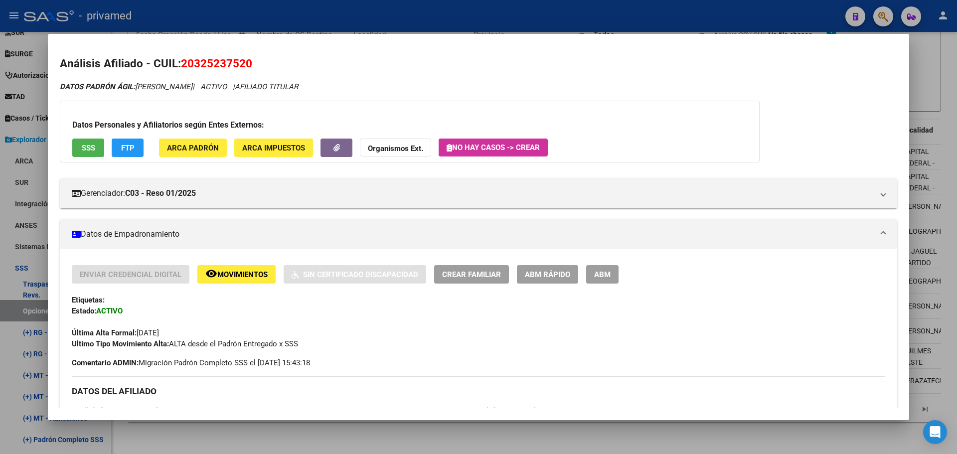
click at [252, 15] on div at bounding box center [478, 227] width 957 height 454
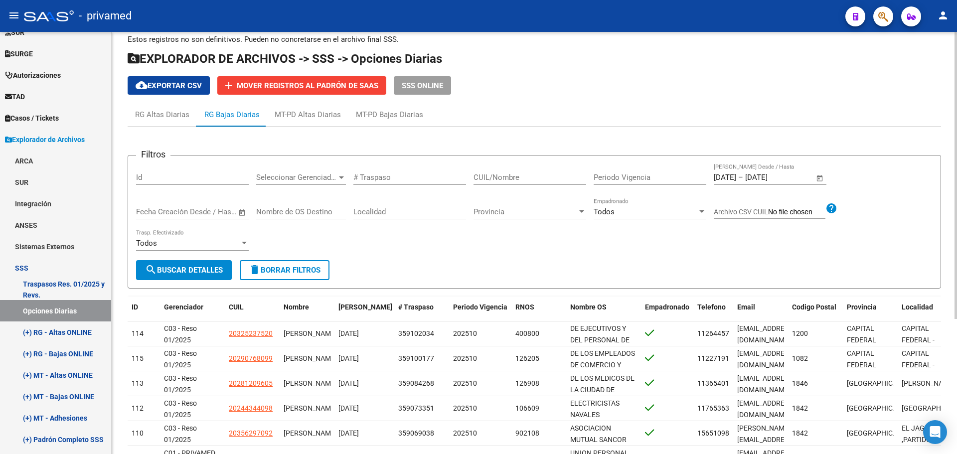
scroll to position [50, 0]
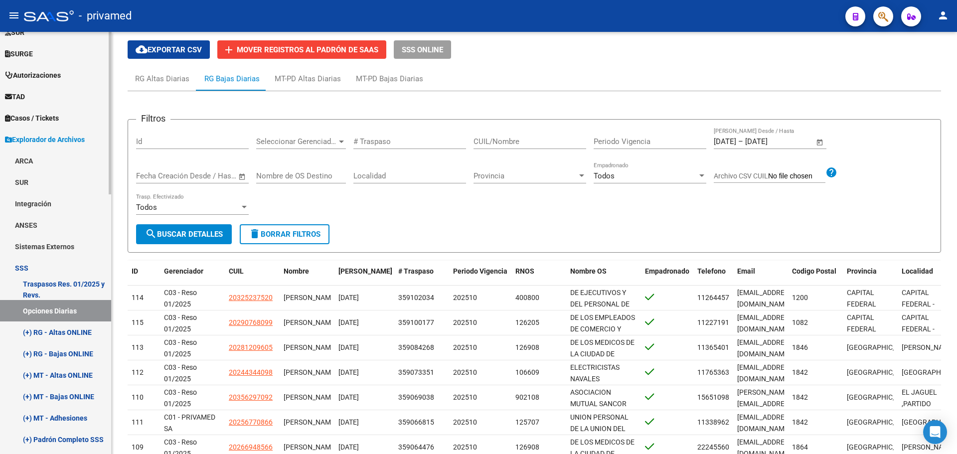
click at [70, 353] on link "(+) RG - Bajas ONLINE" at bounding box center [55, 353] width 111 height 21
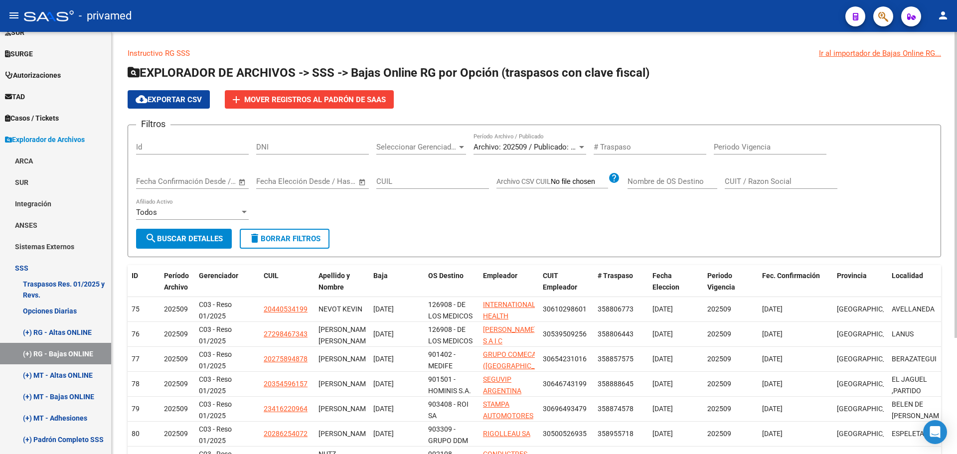
click at [181, 237] on span "search Buscar Detalles" at bounding box center [184, 238] width 78 height 9
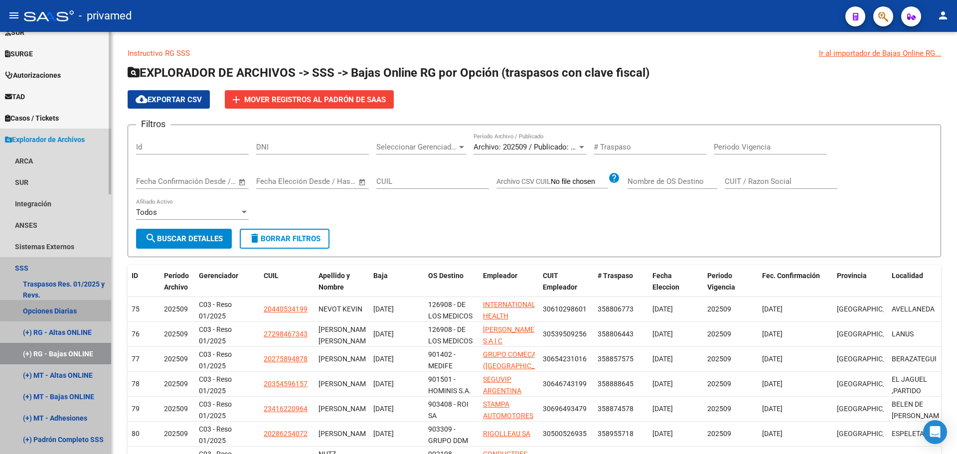
click at [63, 308] on link "Opciones Diarias" at bounding box center [55, 310] width 111 height 21
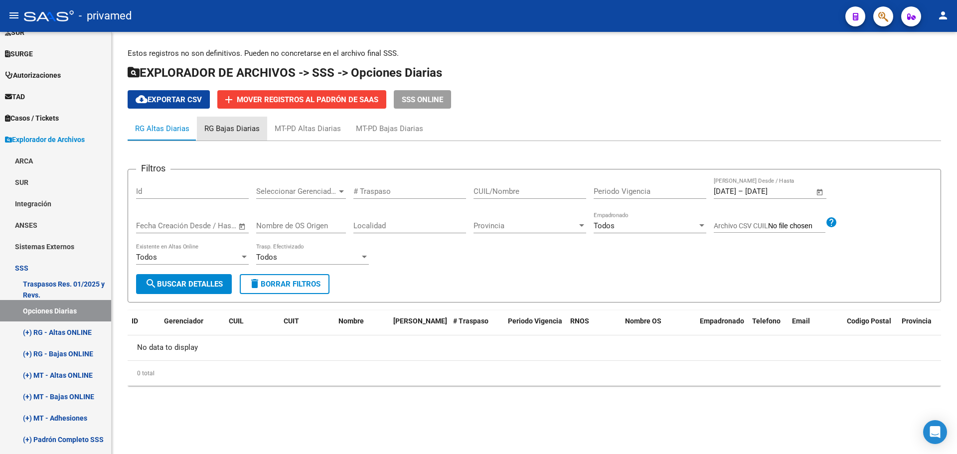
click at [236, 131] on div "RG Bajas Diarias" at bounding box center [231, 128] width 55 height 11
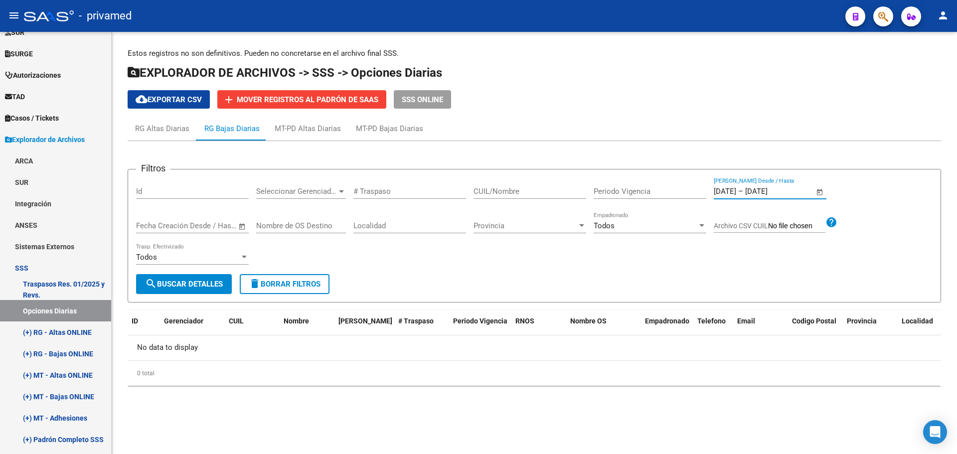
click at [657, 194] on input "[DATE]" at bounding box center [725, 191] width 22 height 9
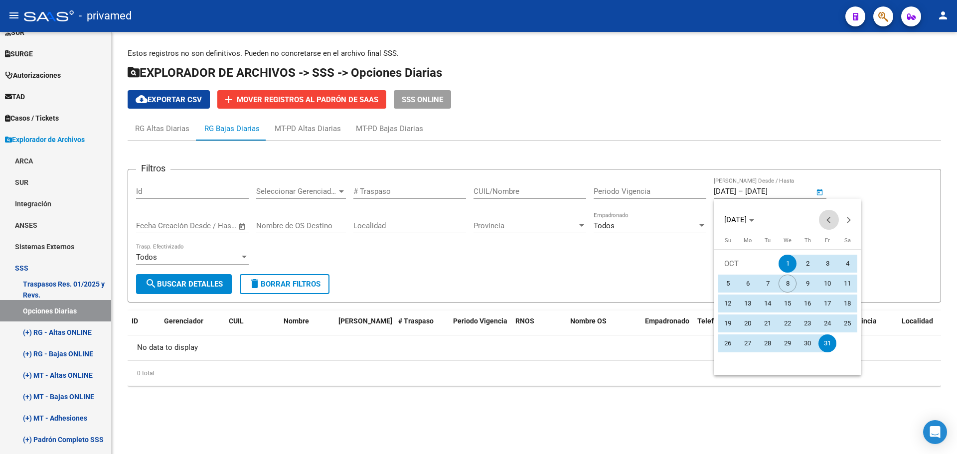
click at [657, 220] on span "Previous month" at bounding box center [829, 220] width 20 height 20
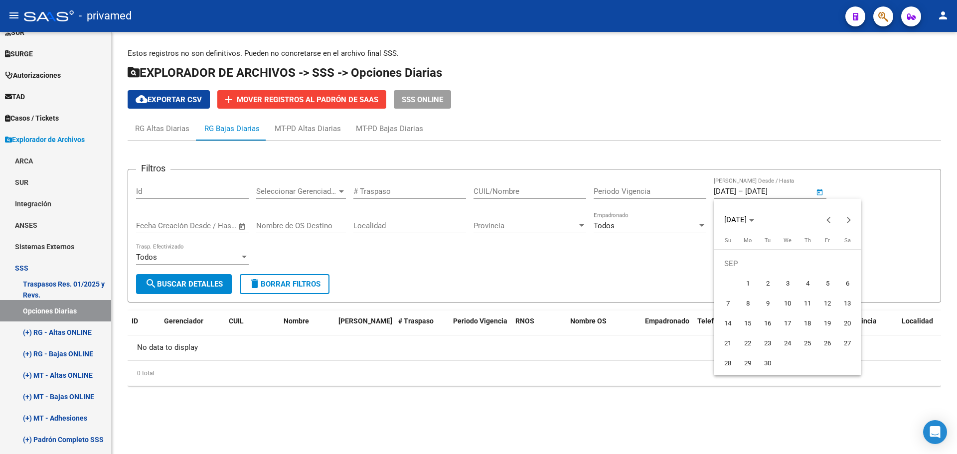
click at [657, 285] on span "1" at bounding box center [748, 284] width 18 height 18
type input "[DATE]"
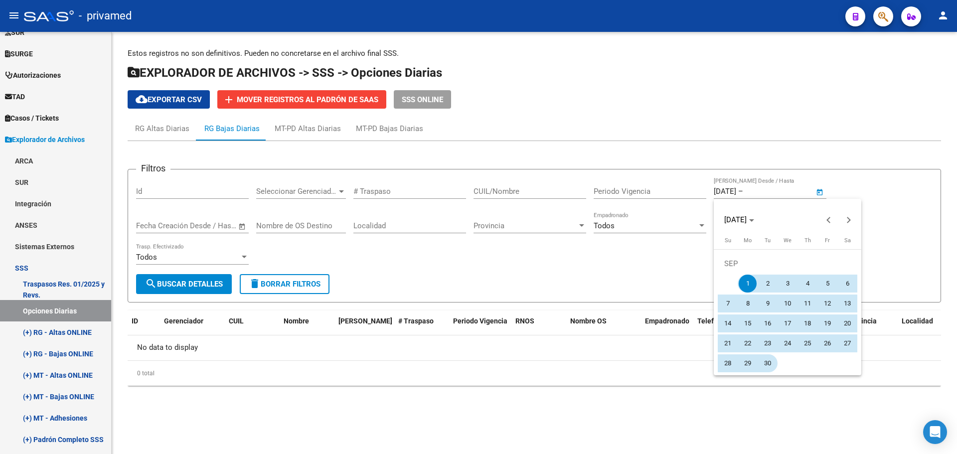
click at [657, 362] on span "30" at bounding box center [767, 363] width 18 height 18
type input "[DATE]"
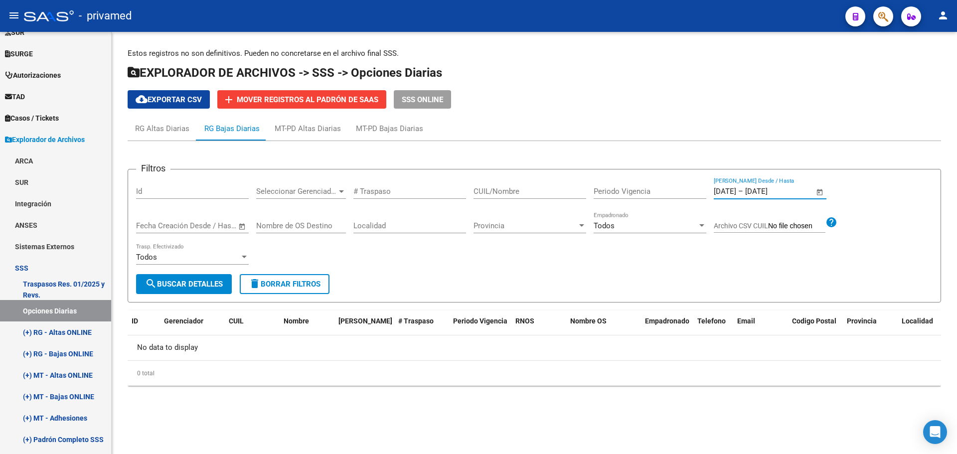
click at [197, 281] on span "search Buscar Detalles" at bounding box center [184, 284] width 78 height 9
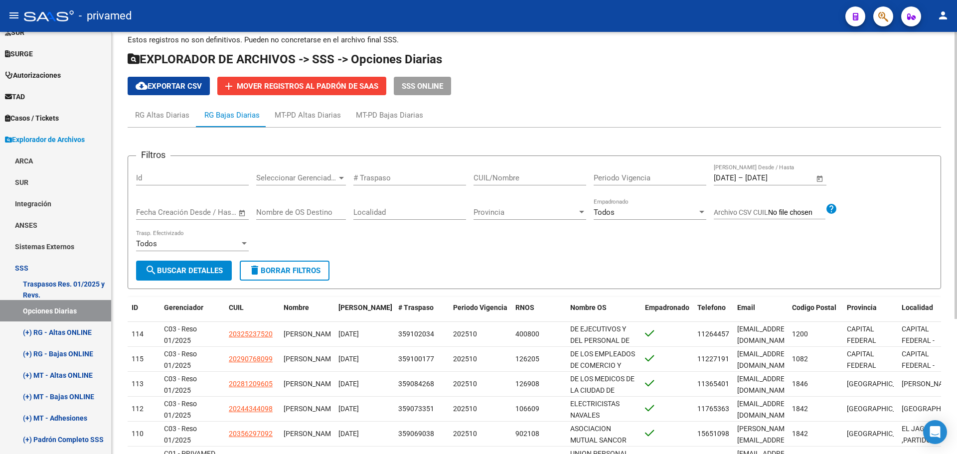
scroll to position [100, 0]
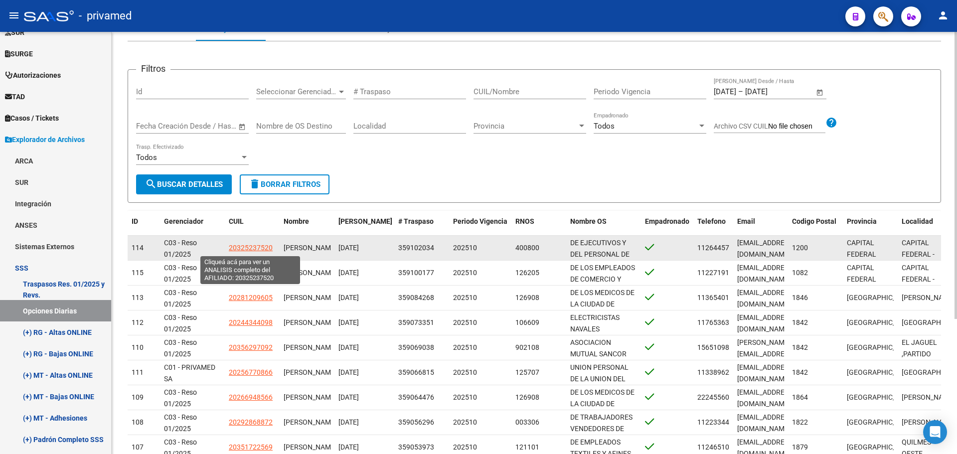
click at [242, 249] on span "20325237520" at bounding box center [251, 248] width 44 height 8
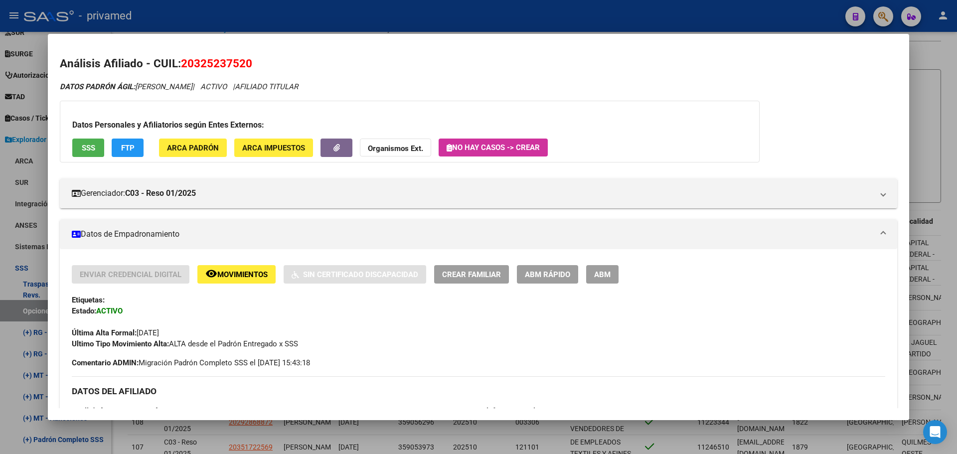
click at [239, 268] on button "remove_red_eye Movimientos" at bounding box center [236, 274] width 78 height 18
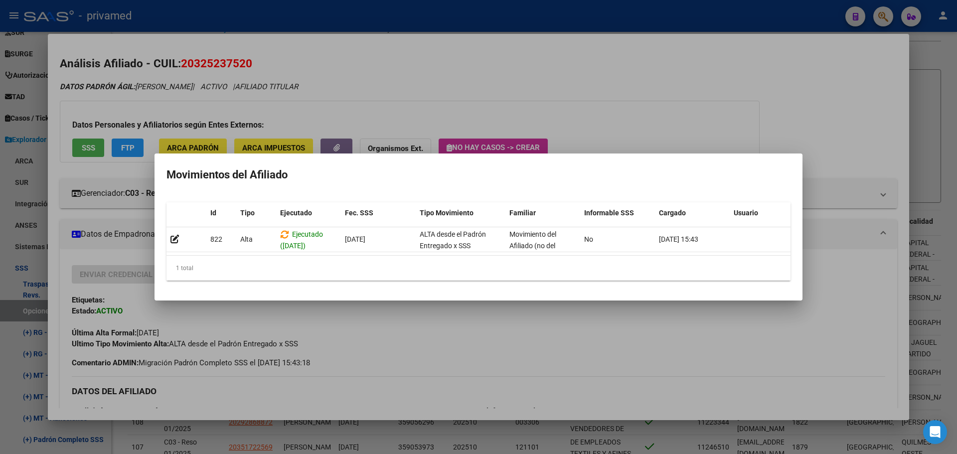
click at [456, 84] on div at bounding box center [478, 227] width 957 height 454
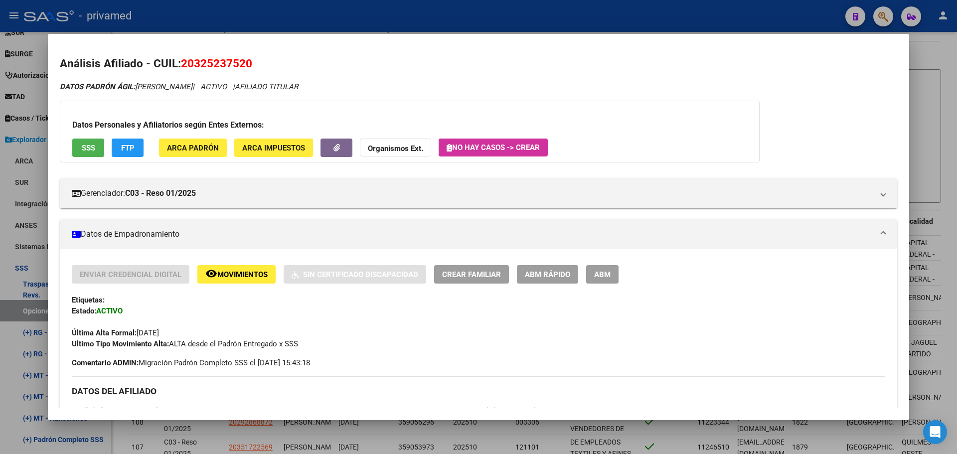
click at [85, 150] on span "SSS" at bounding box center [88, 148] width 13 height 9
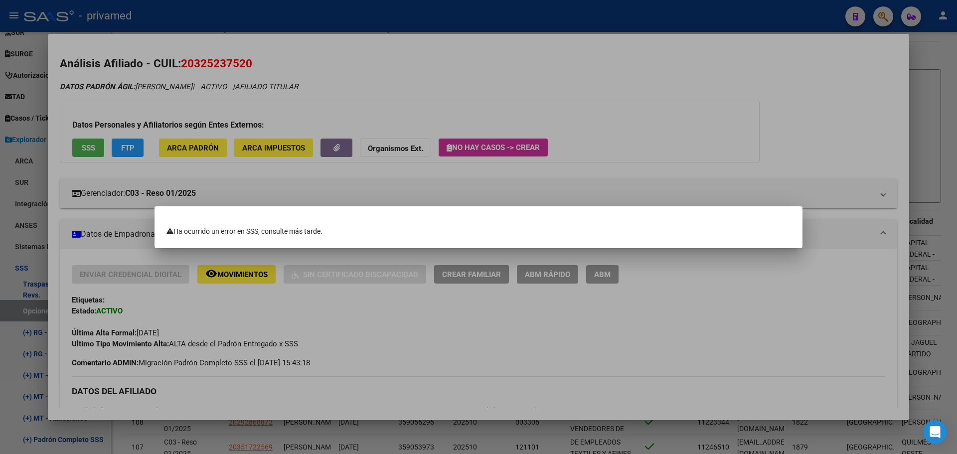
click at [86, 142] on div at bounding box center [478, 227] width 957 height 454
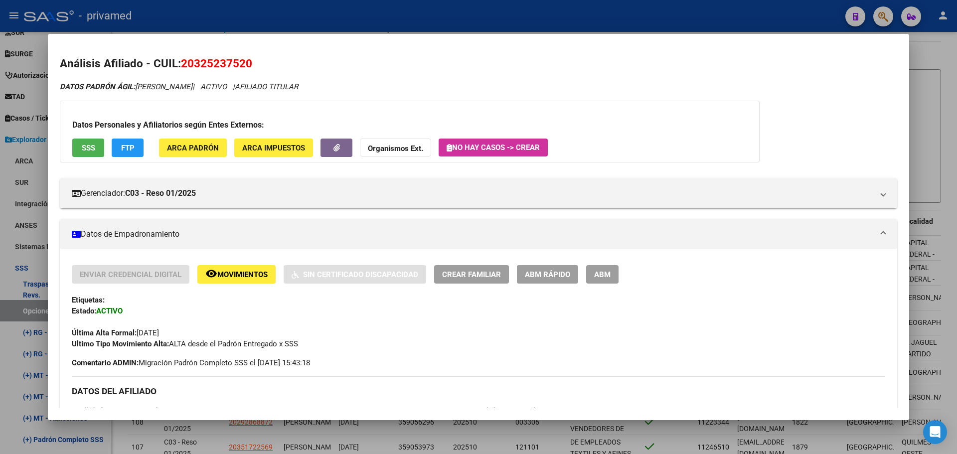
click at [86, 150] on span "SSS" at bounding box center [88, 148] width 13 height 9
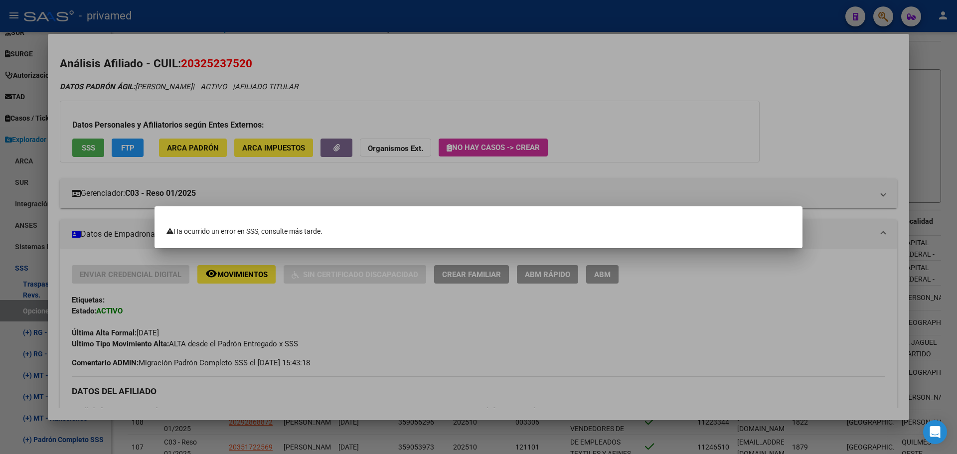
drag, startPoint x: 882, startPoint y: 82, endPoint x: 898, endPoint y: 74, distance: 18.1
click at [657, 82] on div at bounding box center [478, 227] width 957 height 454
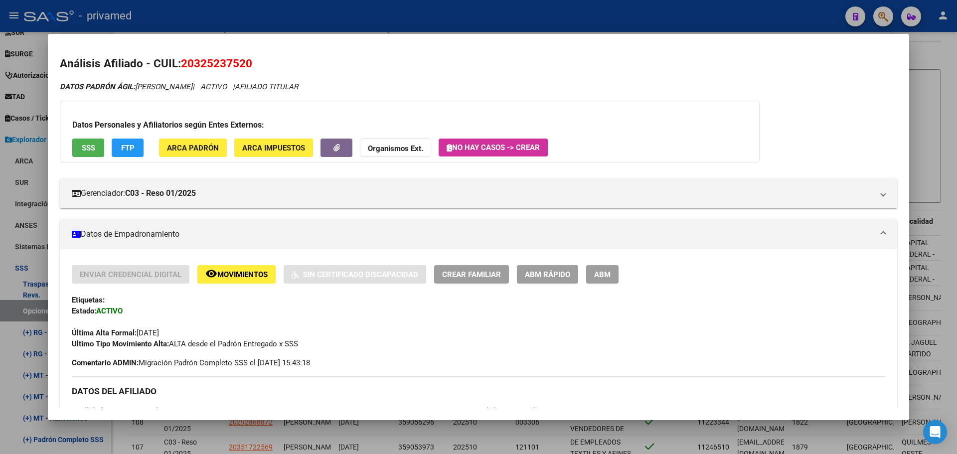
click at [657, 69] on div at bounding box center [478, 227] width 957 height 454
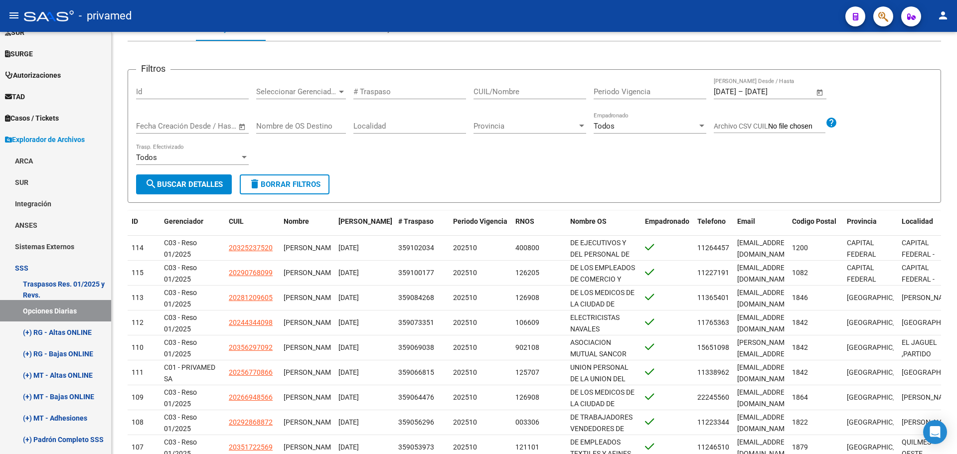
click at [657, 13] on mat-icon "person" at bounding box center [943, 15] width 12 height 12
click at [657, 63] on button "exit_to_app Salir" at bounding box center [922, 66] width 61 height 24
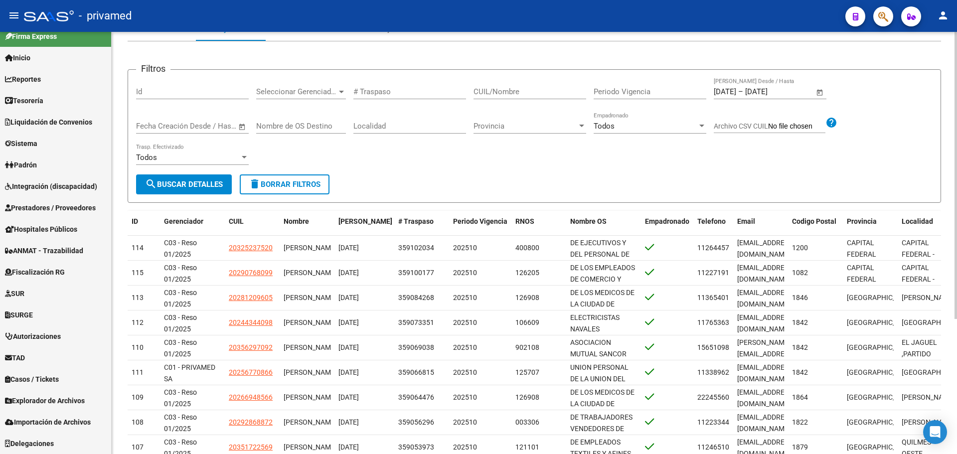
scroll to position [10, 0]
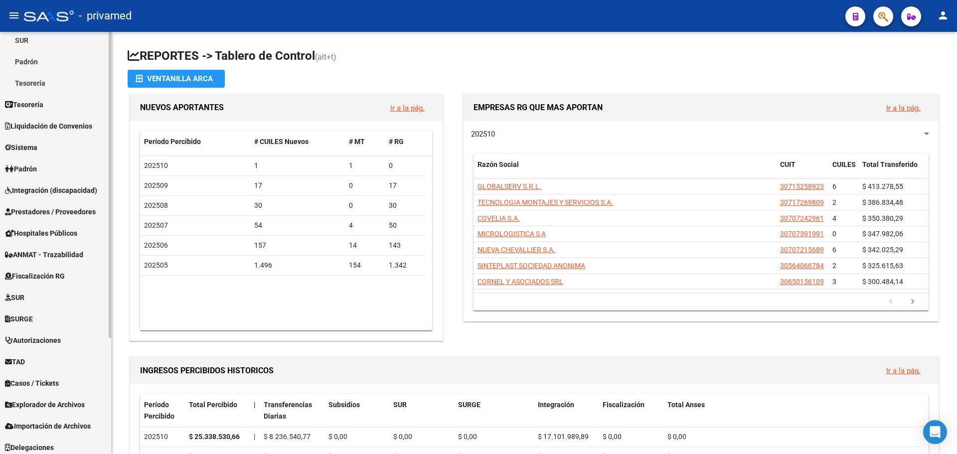
scroll to position [160, 0]
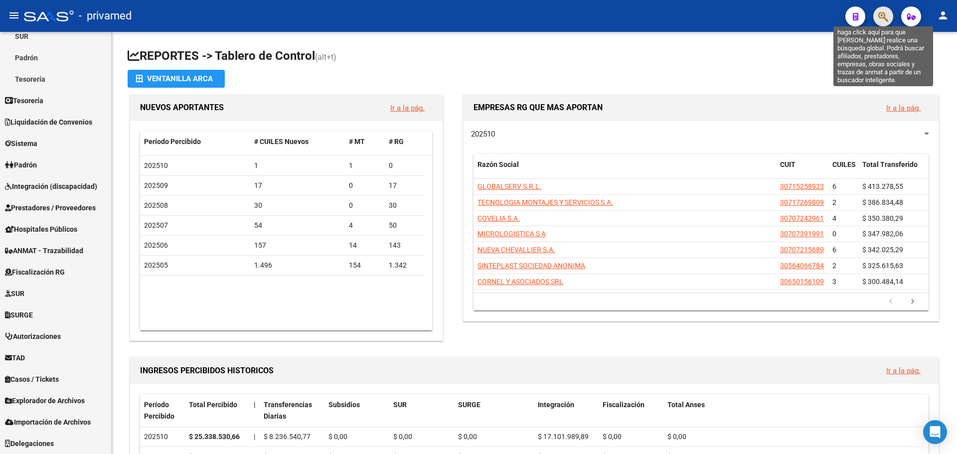
click at [888, 15] on icon "button" at bounding box center [883, 16] width 10 height 11
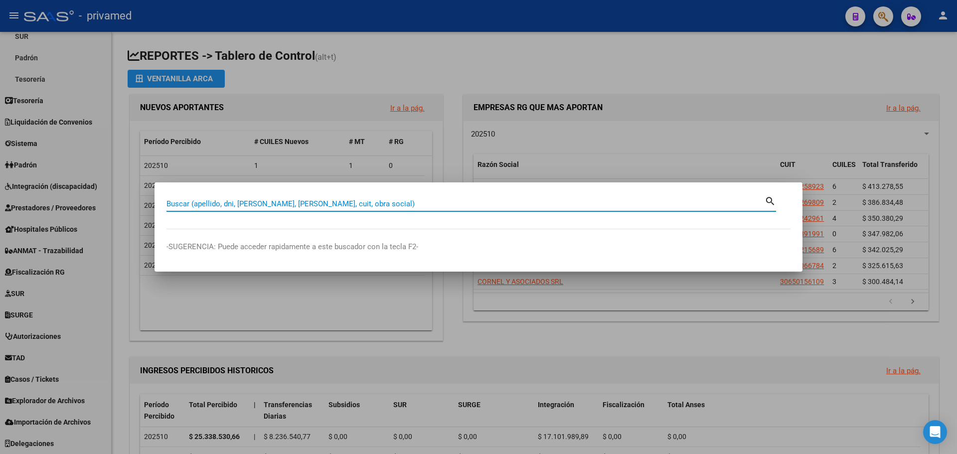
click at [368, 200] on input "Buscar (apellido, dni, [PERSON_NAME], [PERSON_NAME], cuit, obra social)" at bounding box center [465, 203] width 598 height 9
click at [105, 312] on div at bounding box center [478, 227] width 957 height 454
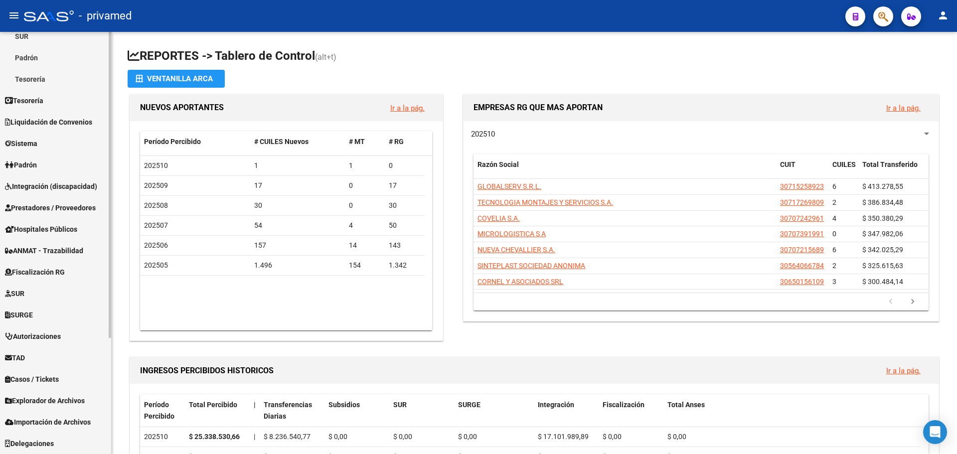
click at [44, 173] on link "Padrón" at bounding box center [55, 164] width 111 height 21
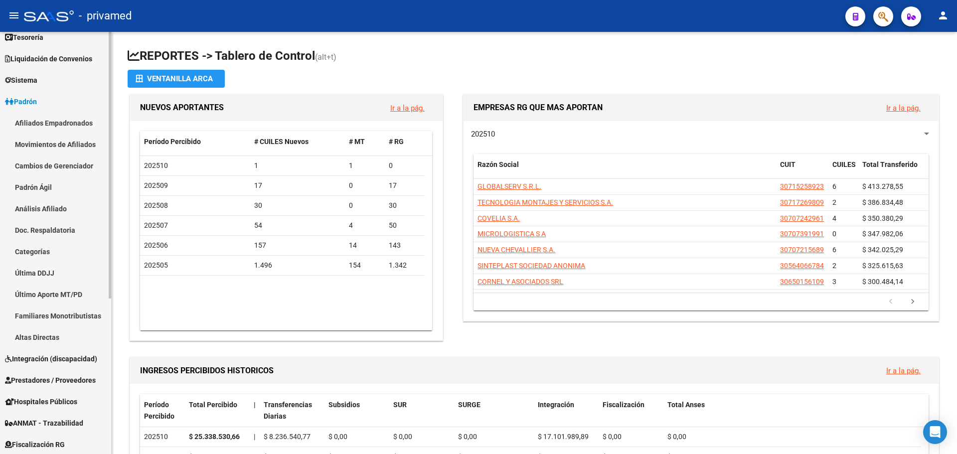
scroll to position [61, 0]
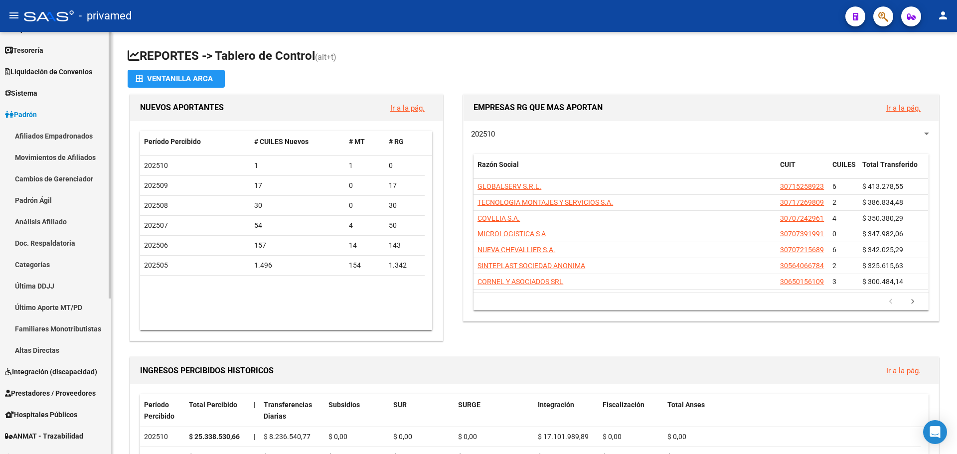
click at [60, 136] on link "Afiliados Empadronados" at bounding box center [55, 135] width 111 height 21
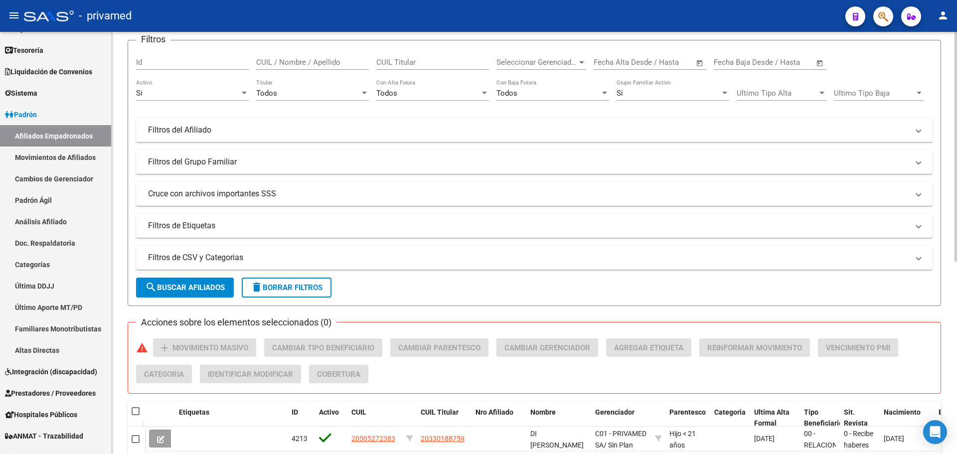
scroll to position [199, 0]
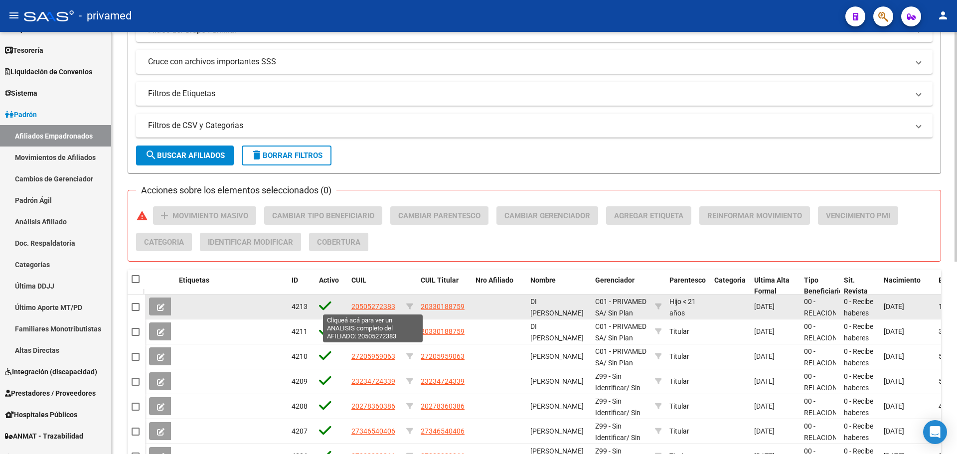
click at [362, 307] on span "20505272383" at bounding box center [373, 306] width 44 height 8
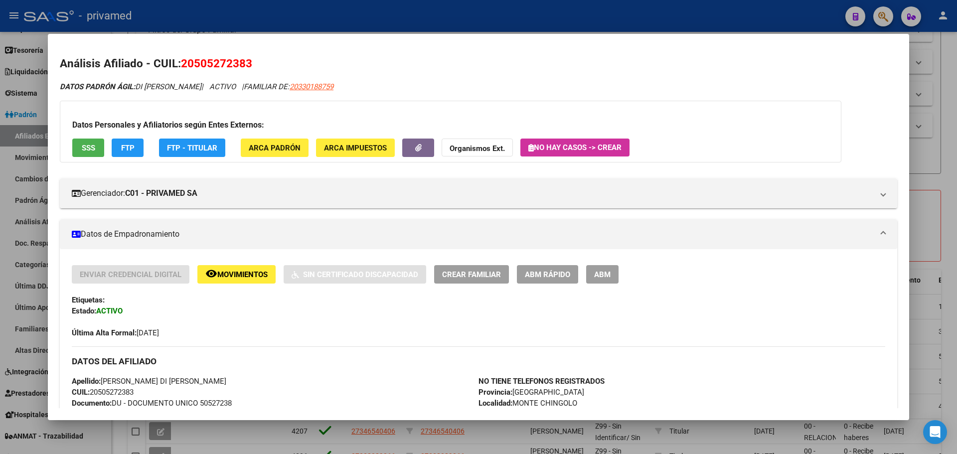
click at [92, 148] on span "SSS" at bounding box center [88, 148] width 13 height 9
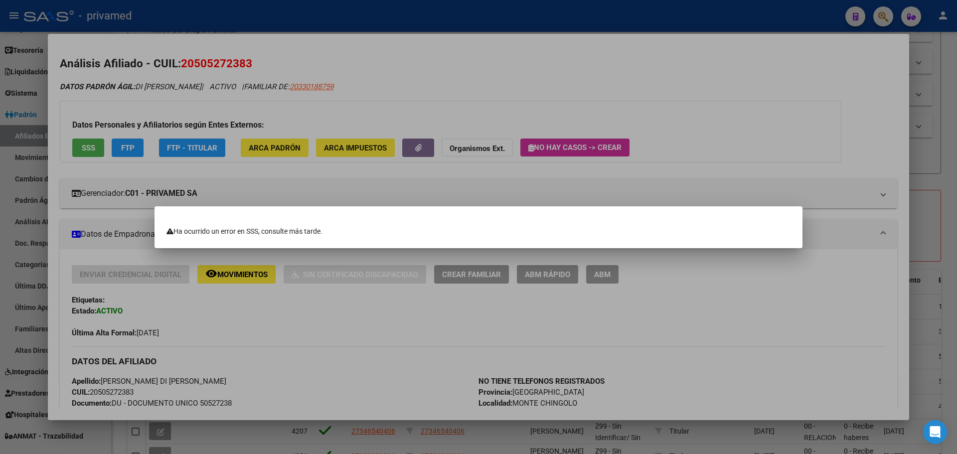
click at [493, 25] on div at bounding box center [478, 227] width 957 height 454
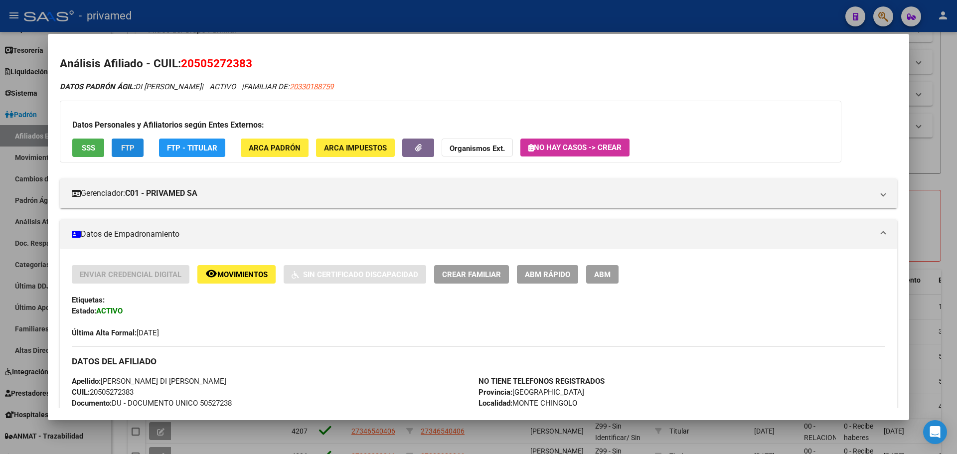
click at [127, 146] on span "FTP" at bounding box center [127, 148] width 13 height 9
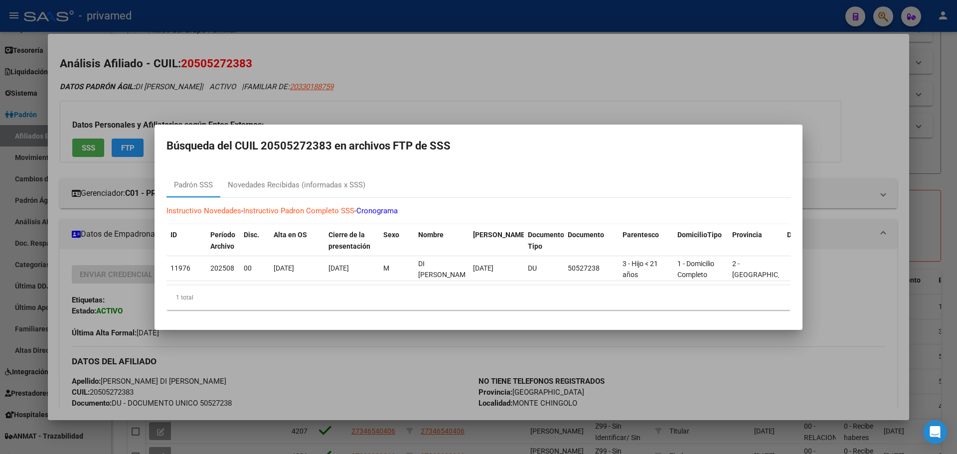
click at [447, 32] on div at bounding box center [478, 227] width 957 height 454
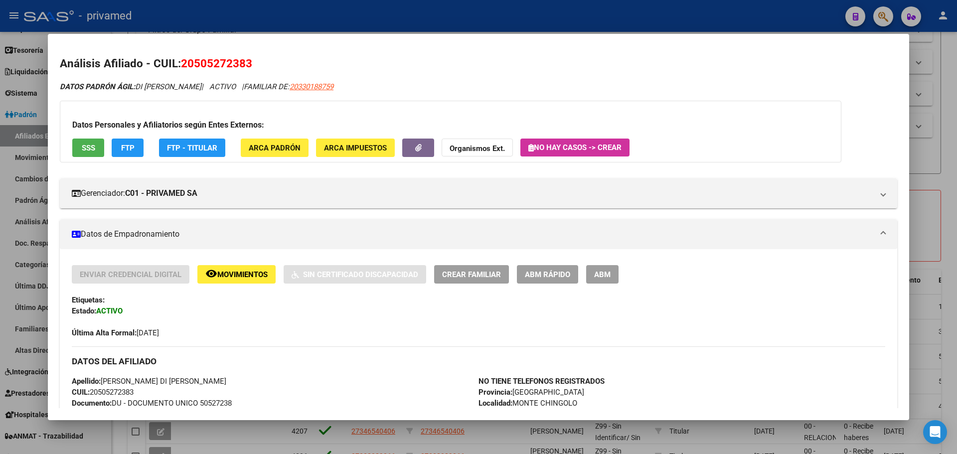
click at [436, 18] on div at bounding box center [478, 227] width 957 height 454
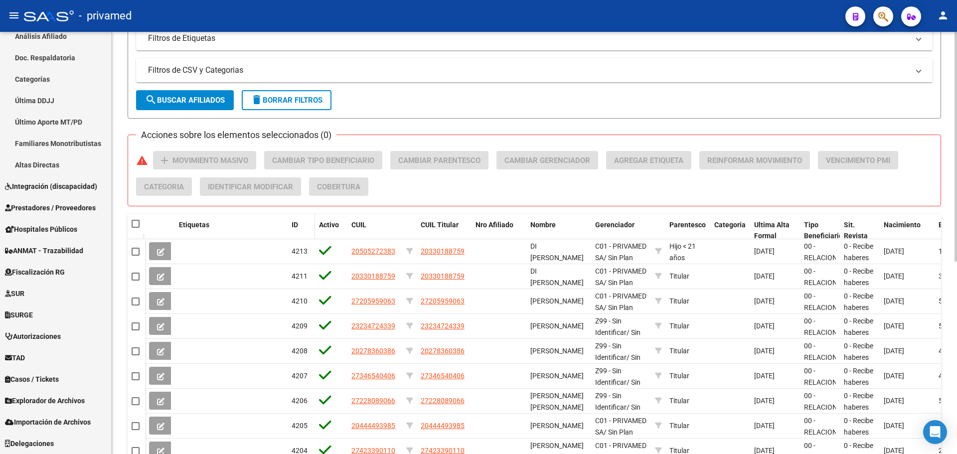
scroll to position [354, 0]
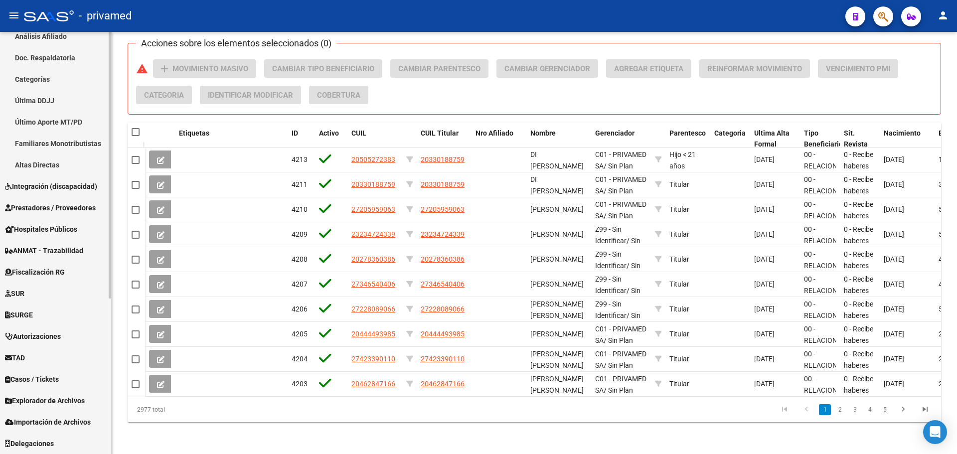
click at [53, 401] on span "Explorador de Archivos" at bounding box center [45, 400] width 80 height 11
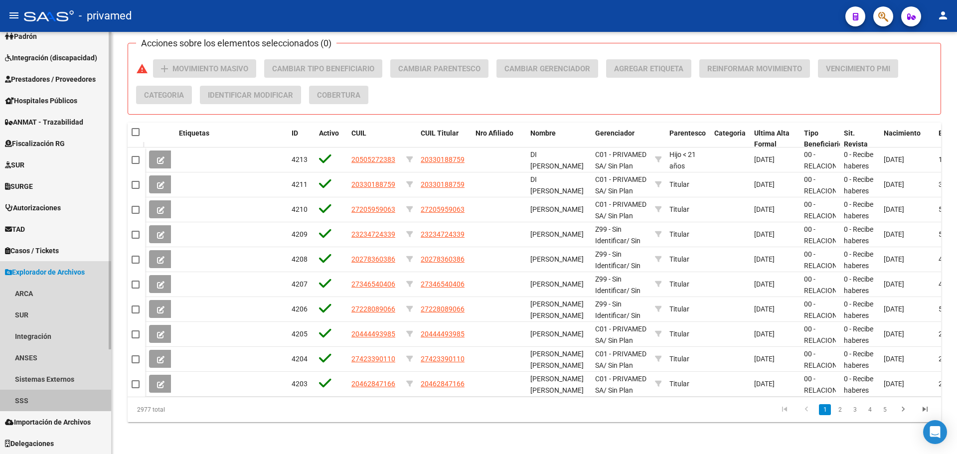
click at [42, 399] on link "SSS" at bounding box center [55, 400] width 111 height 21
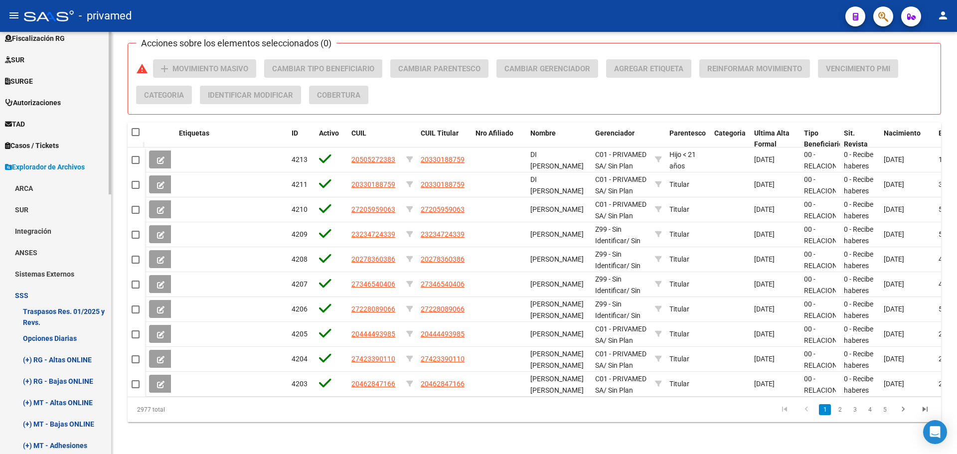
scroll to position [289, 0]
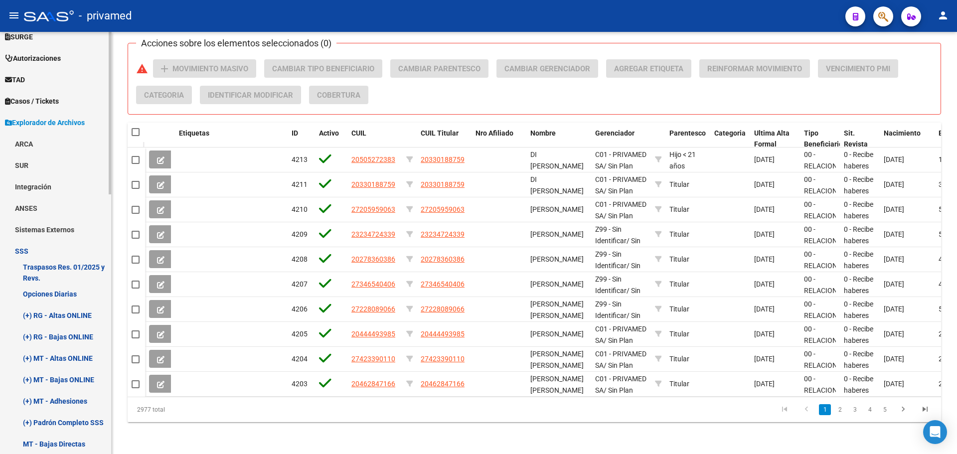
click at [62, 292] on link "Opciones Diarias" at bounding box center [55, 293] width 111 height 21
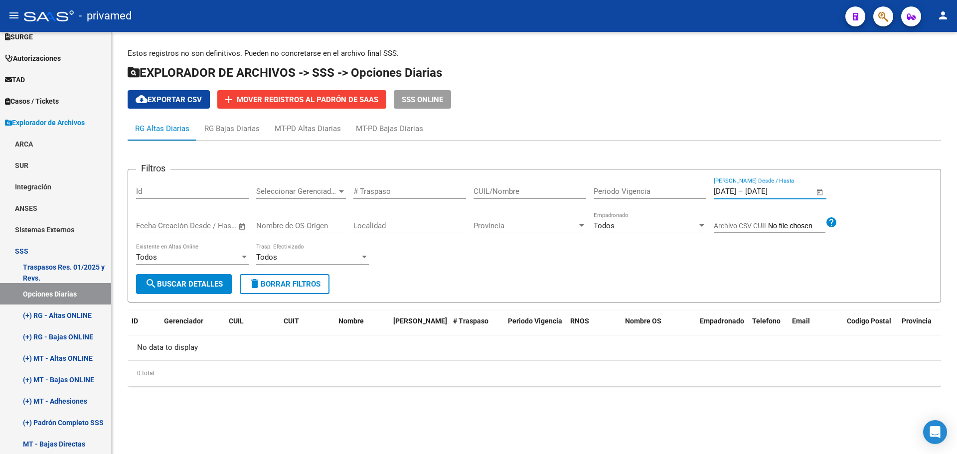
click at [736, 191] on input "[DATE]" at bounding box center [725, 191] width 22 height 9
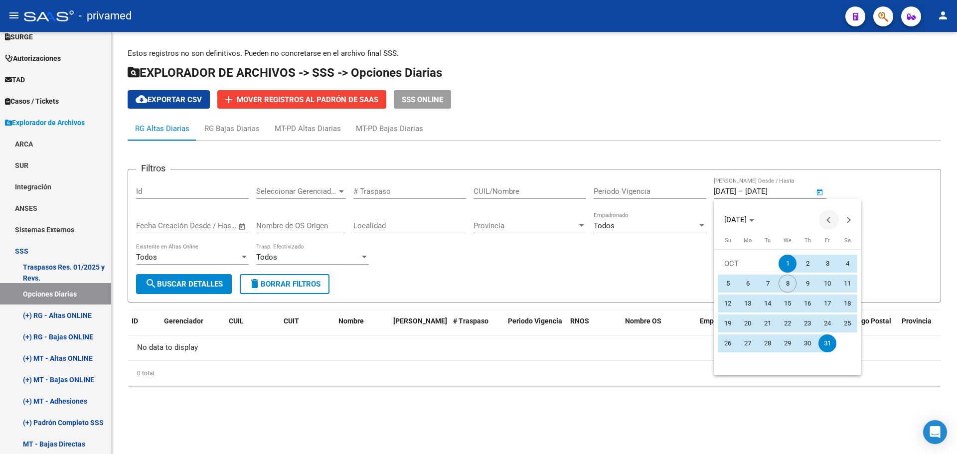
click at [827, 219] on button "Previous month" at bounding box center [829, 220] width 20 height 20
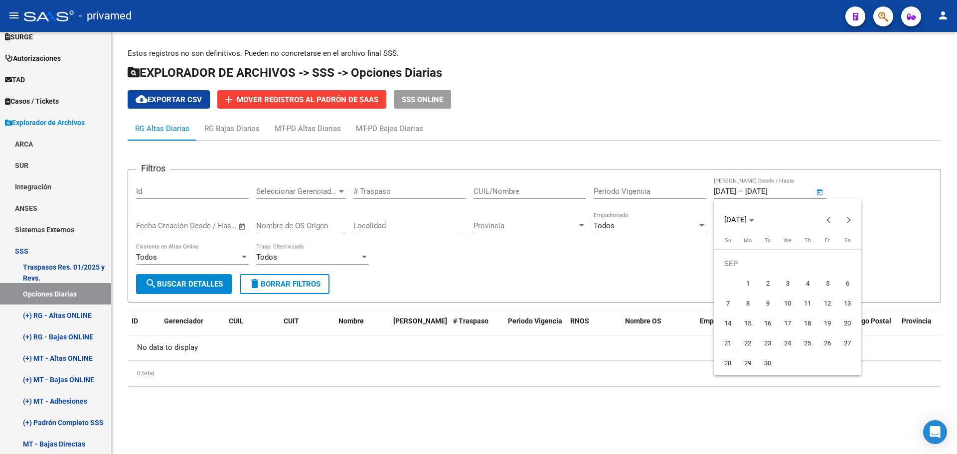
click at [747, 282] on span "1" at bounding box center [748, 284] width 18 height 18
type input "[DATE]"
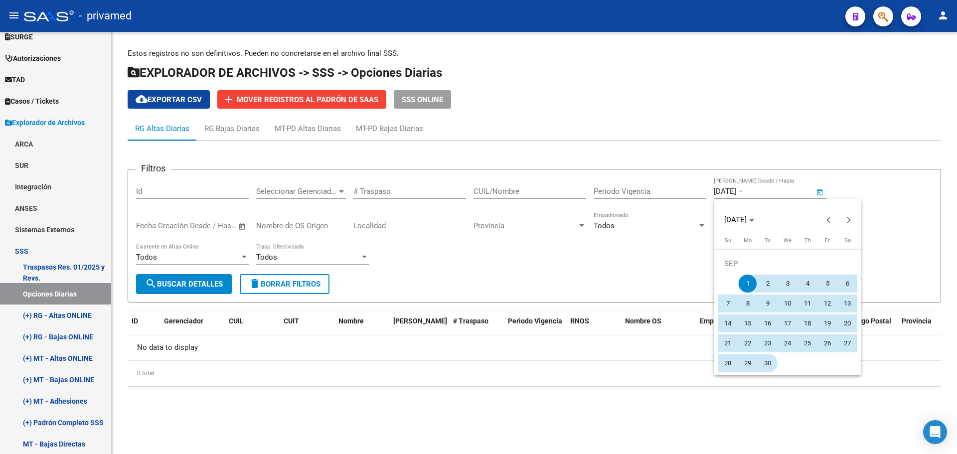
click at [765, 361] on span "30" at bounding box center [767, 363] width 18 height 18
type input "[DATE]"
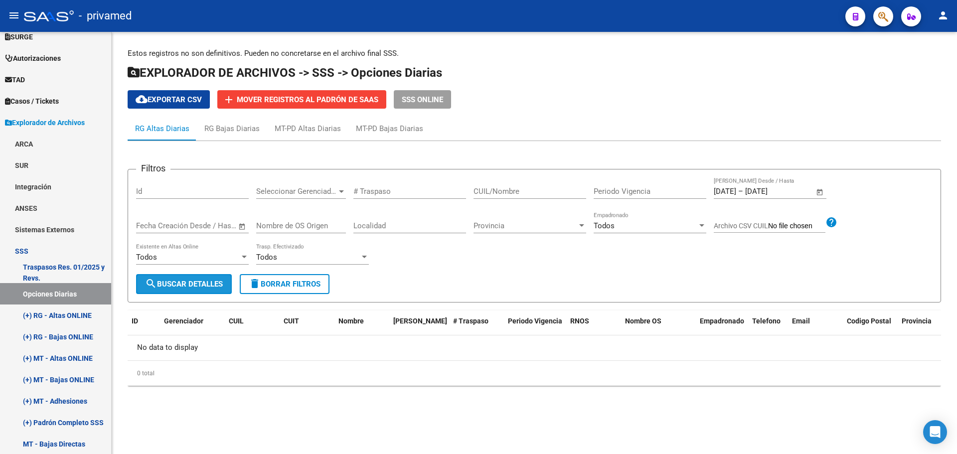
click at [155, 285] on mat-icon "search" at bounding box center [151, 284] width 12 height 12
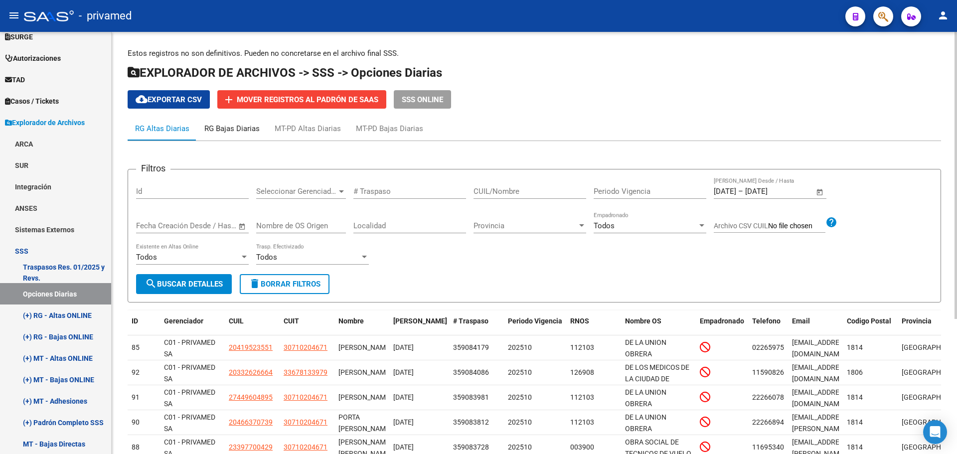
click at [232, 131] on div "RG Bajas Diarias" at bounding box center [231, 128] width 55 height 11
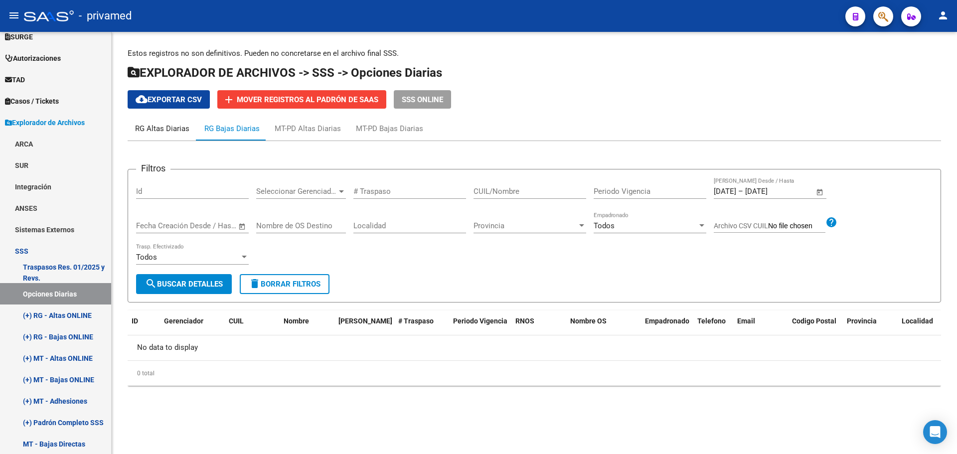
click at [169, 126] on div "RG Altas Diarias" at bounding box center [162, 128] width 54 height 11
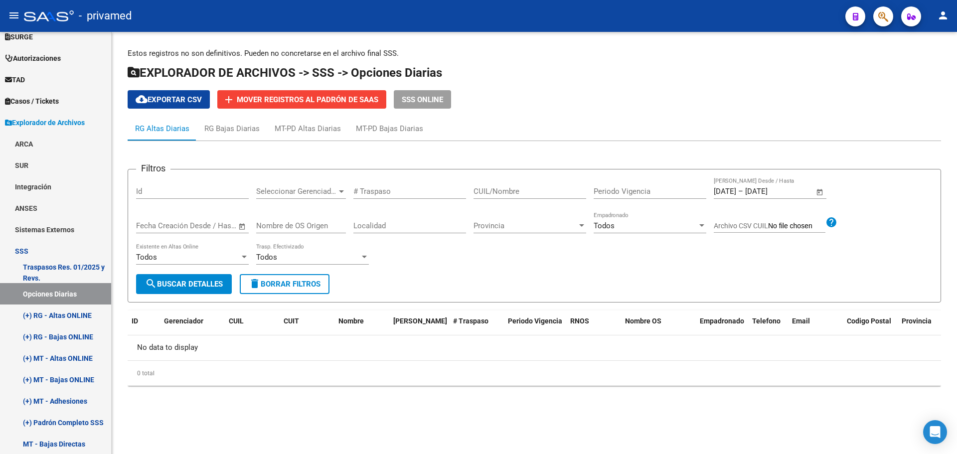
click at [736, 187] on input "[DATE]" at bounding box center [725, 191] width 22 height 9
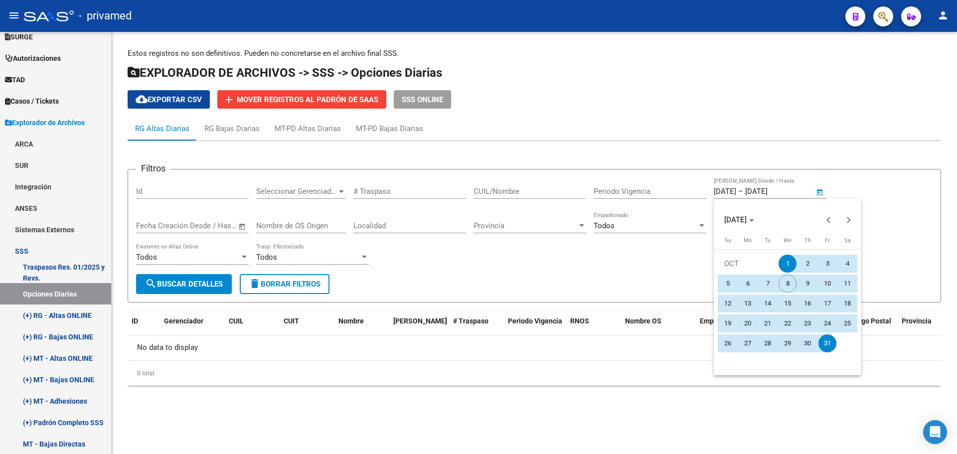
click at [227, 130] on div at bounding box center [478, 227] width 957 height 454
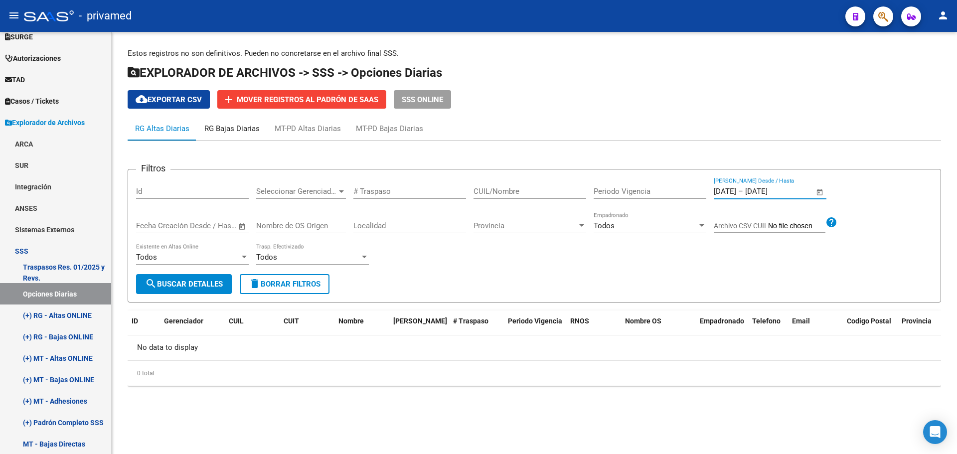
click at [243, 128] on div "RG Bajas Diarias" at bounding box center [231, 128] width 55 height 11
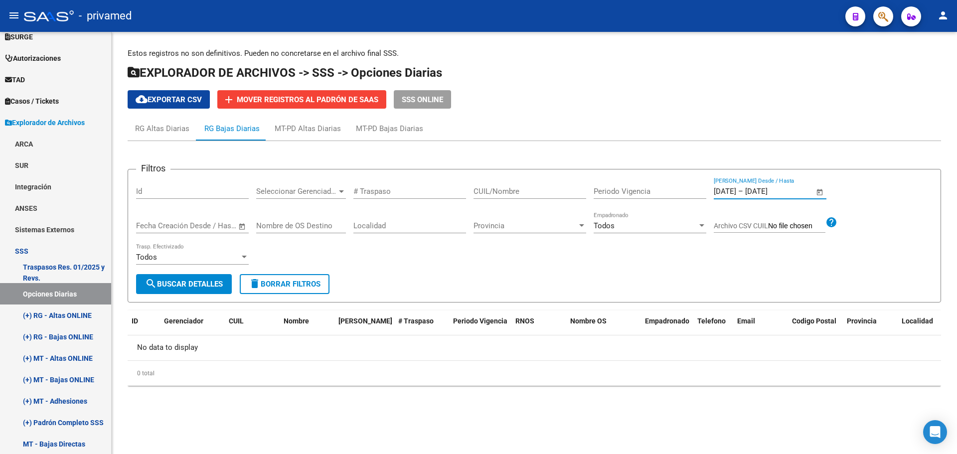
click at [777, 189] on input "[DATE]" at bounding box center [769, 191] width 48 height 9
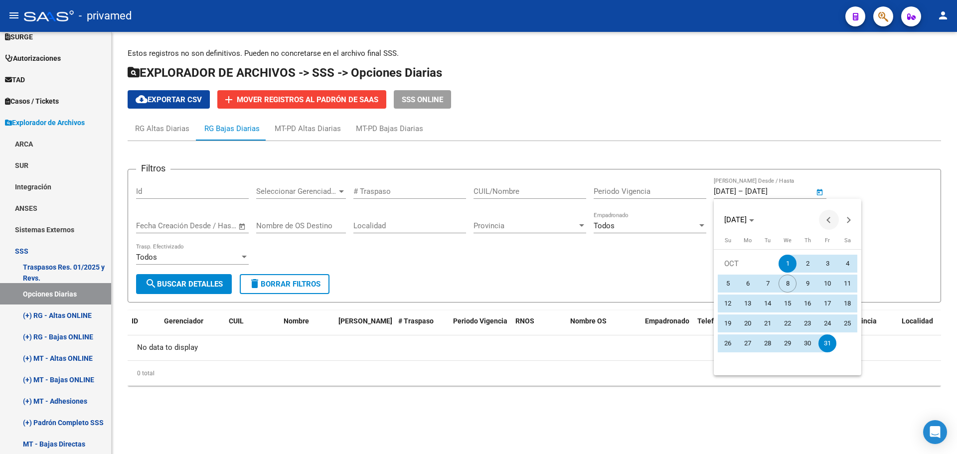
click at [827, 220] on button "Previous month" at bounding box center [829, 220] width 20 height 20
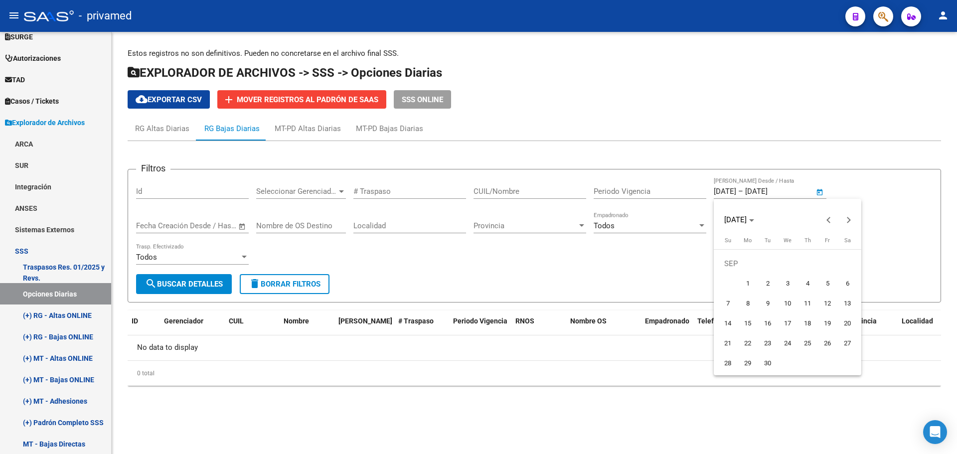
click at [746, 281] on span "1" at bounding box center [748, 284] width 18 height 18
type input "[DATE]"
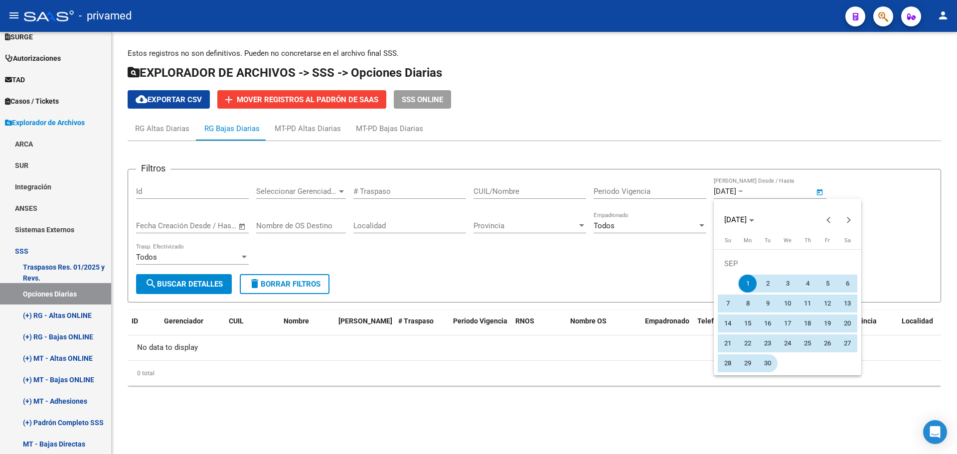
click at [768, 361] on span "30" at bounding box center [767, 363] width 18 height 18
type input "[DATE]"
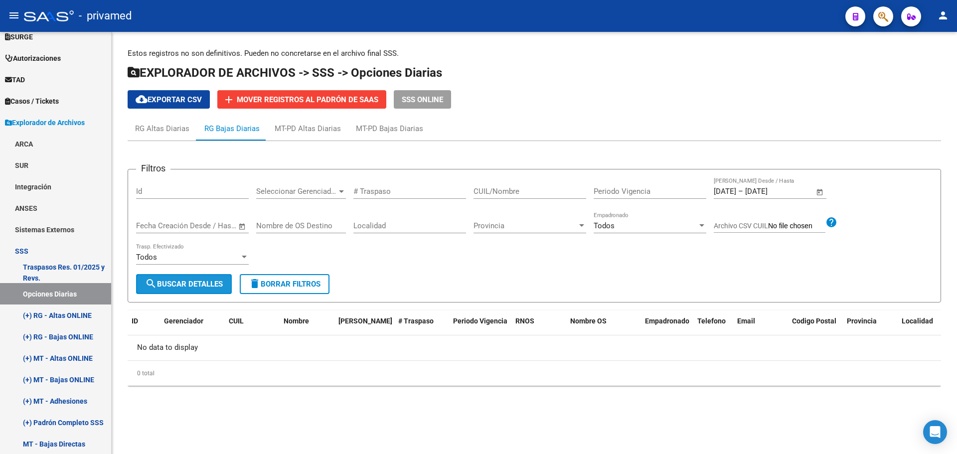
click at [186, 284] on span "search Buscar Detalles" at bounding box center [184, 284] width 78 height 9
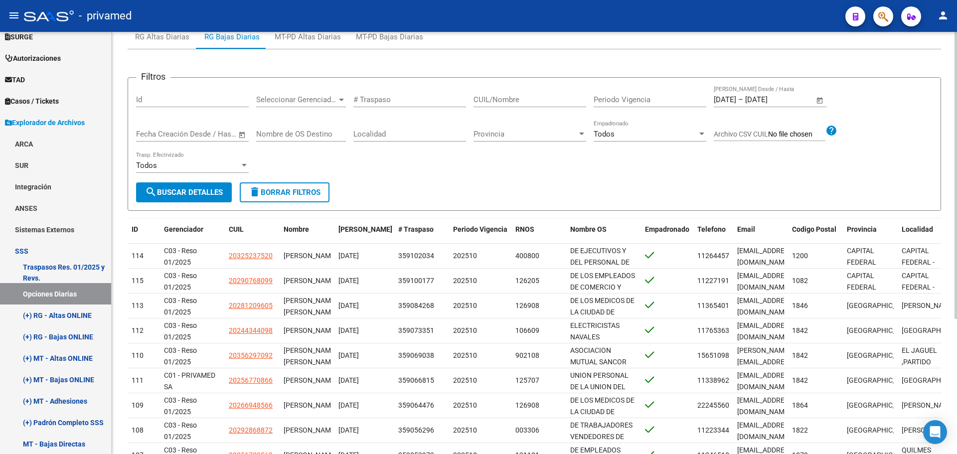
scroll to position [100, 0]
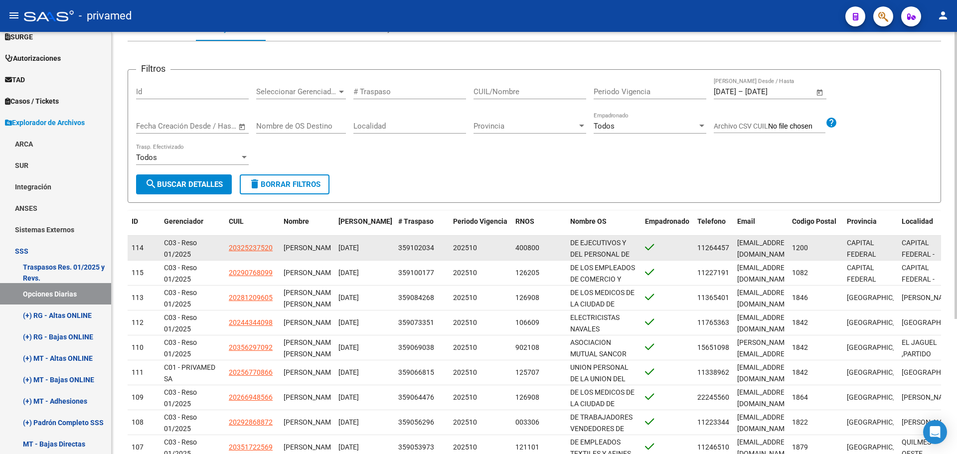
click at [253, 248] on span "20325237520" at bounding box center [251, 248] width 44 height 8
type textarea "20325237520"
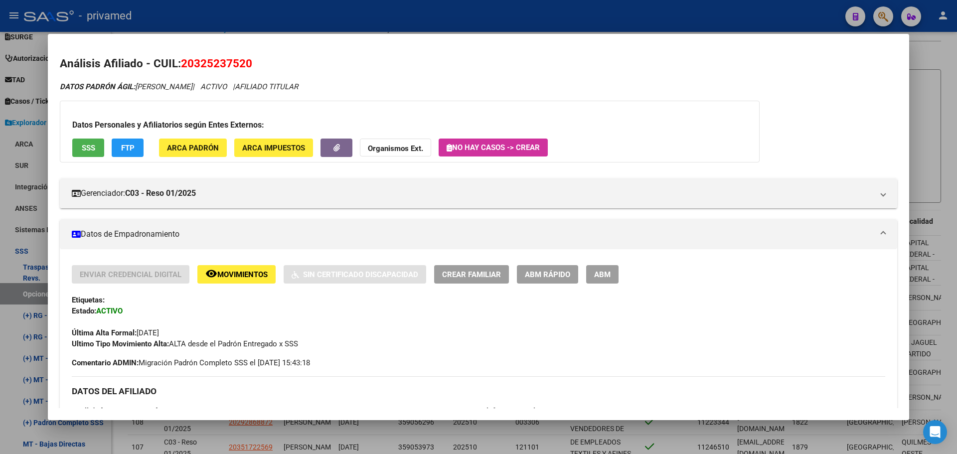
click at [277, 19] on div at bounding box center [478, 227] width 957 height 454
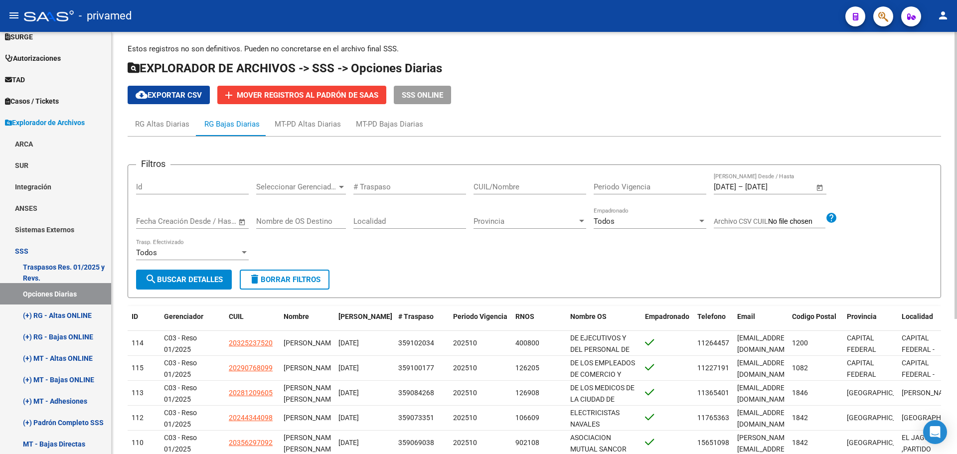
scroll to position [0, 0]
